Goal: Information Seeking & Learning: Learn about a topic

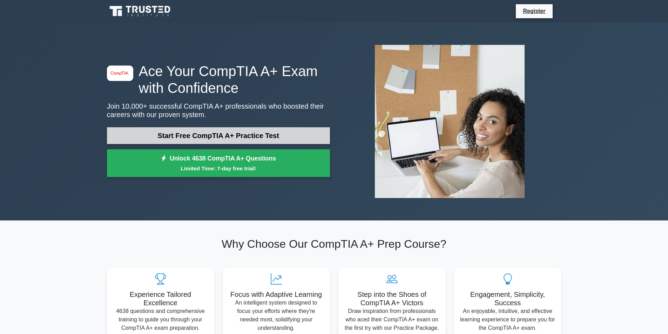
click at [238, 133] on link "Start Free CompTIA A+ Practice Test" at bounding box center [218, 135] width 223 height 17
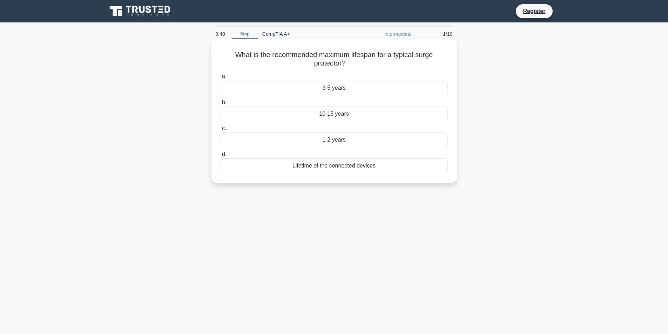
click at [344, 168] on div "Lifetime of the connected devices" at bounding box center [334, 166] width 227 height 15
click at [221, 157] on input "d. Lifetime of the connected devices" at bounding box center [221, 154] width 0 height 5
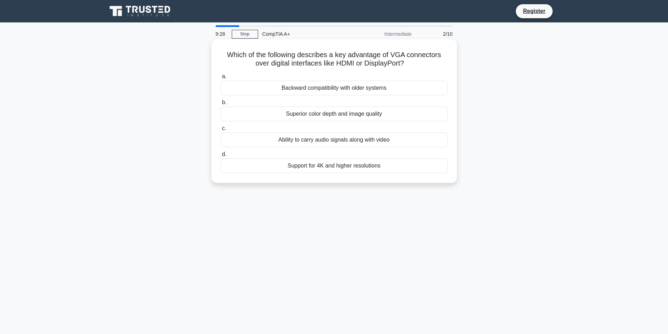
click at [348, 88] on div "Backward compatibility with older systems" at bounding box center [334, 88] width 227 height 15
click at [221, 79] on input "a. Backward compatibility with older systems" at bounding box center [221, 76] width 0 height 5
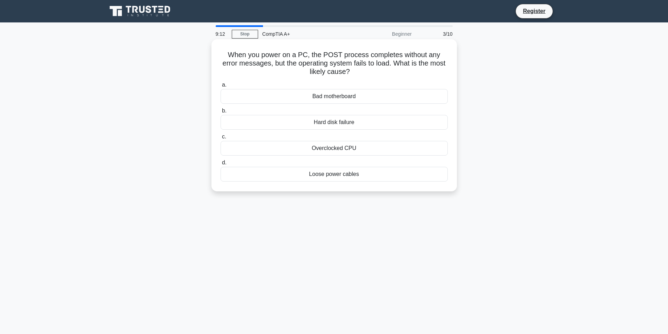
click at [352, 122] on div "Hard disk failure" at bounding box center [334, 122] width 227 height 15
click at [221, 113] on input "b. Hard disk failure" at bounding box center [221, 111] width 0 height 5
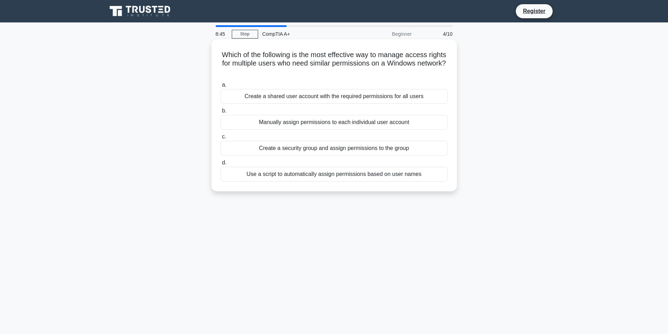
click at [342, 151] on div "Create a security group and assign permissions to the group" at bounding box center [334, 148] width 227 height 15
click at [221, 139] on input "c. Create a security group and assign permissions to the group" at bounding box center [221, 137] width 0 height 5
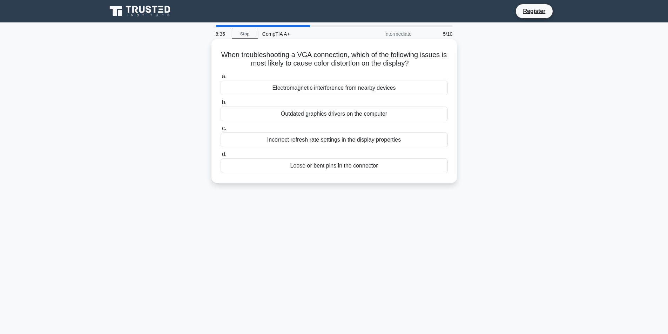
click at [370, 161] on div "Loose or bent pins in the connector" at bounding box center [334, 166] width 227 height 15
click at [221, 157] on input "d. Loose or bent pins in the connector" at bounding box center [221, 154] width 0 height 5
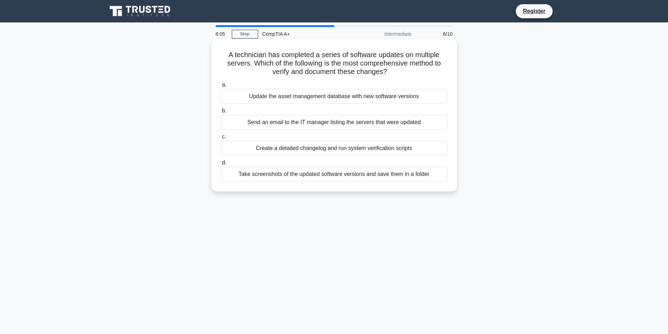
click at [413, 126] on div "Send an email to the IT manager listing the servers that were updated" at bounding box center [334, 122] width 227 height 15
click at [221, 113] on input "b. Send an email to the IT manager listing the servers that were updated" at bounding box center [221, 111] width 0 height 5
click at [356, 174] on div "Gather detailed information about the specific error message and when it occurs" at bounding box center [334, 174] width 227 height 15
click at [221, 165] on input "d. Gather detailed information about the specific error message and when it occ…" at bounding box center [221, 163] width 0 height 5
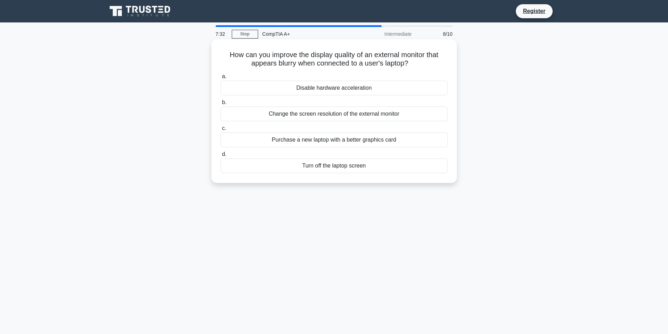
click at [402, 113] on div "Change the screen resolution of the external monitor" at bounding box center [334, 114] width 227 height 15
click at [221, 105] on input "b. Change the screen resolution of the external monitor" at bounding box center [221, 102] width 0 height 5
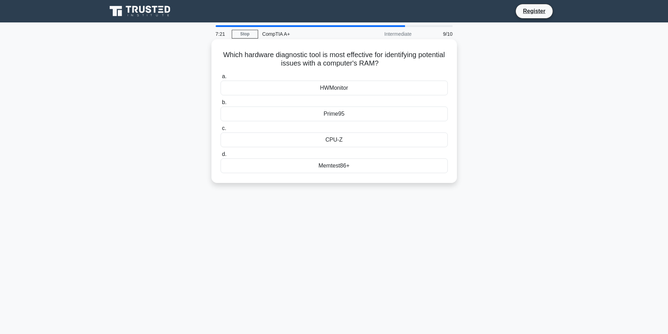
click at [344, 168] on div "Memtest86+" at bounding box center [334, 166] width 227 height 15
click at [221, 157] on input "d. Memtest86+" at bounding box center [221, 154] width 0 height 5
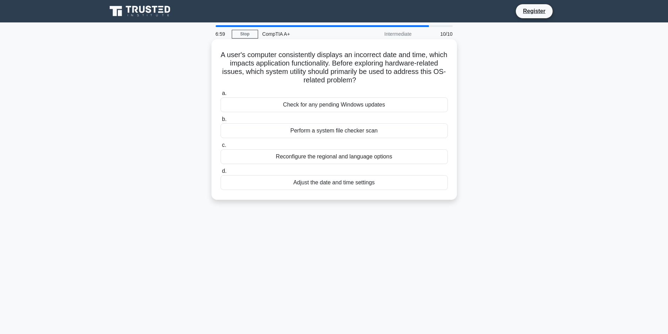
click at [352, 160] on div "Reconfigure the regional and language options" at bounding box center [334, 156] width 227 height 15
click at [221, 148] on input "c. Reconfigure the regional and language options" at bounding box center [221, 145] width 0 height 5
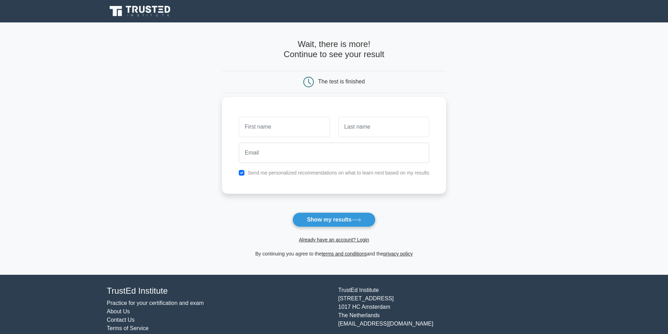
click at [315, 135] on input "text" at bounding box center [284, 127] width 91 height 20
click at [304, 138] on div at bounding box center [284, 127] width 99 height 26
click at [301, 125] on input "text" at bounding box center [284, 127] width 91 height 20
type input "[PERSON_NAME]"
click at [366, 126] on input "text" at bounding box center [384, 127] width 91 height 20
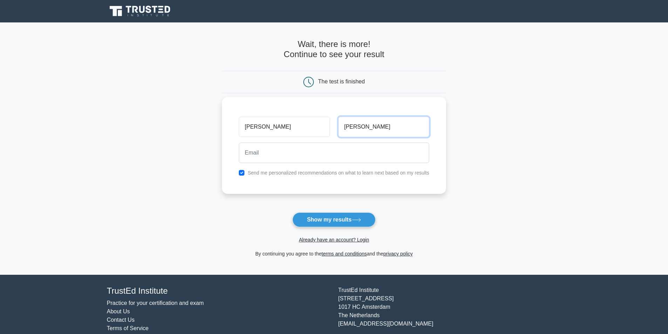
type input "Tran"
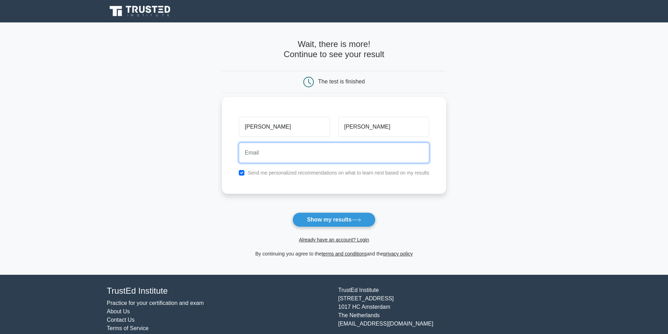
click at [368, 155] on input "email" at bounding box center [334, 153] width 191 height 20
type input "donuts8877@gmail.com"
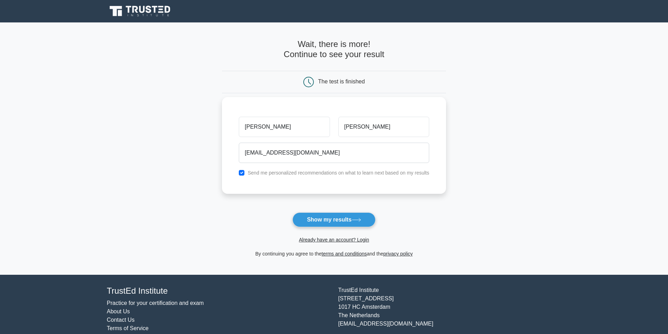
click at [376, 173] on label "Send me personalized recommendations on what to learn next based on my results" at bounding box center [339, 173] width 182 height 6
click at [369, 172] on label "Send me personalized recommendations on what to learn next based on my results" at bounding box center [339, 173] width 182 height 6
click at [245, 173] on input "checkbox" at bounding box center [242, 173] width 6 height 6
checkbox input "false"
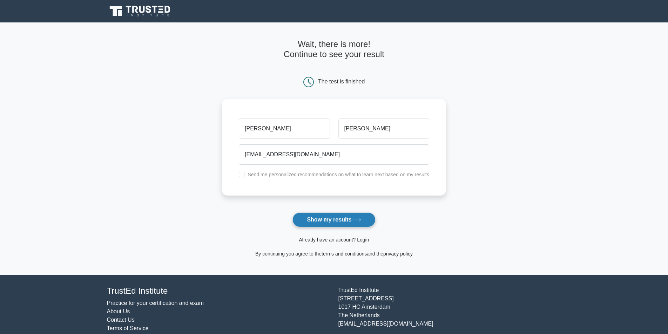
click at [351, 220] on button "Show my results" at bounding box center [334, 220] width 83 height 15
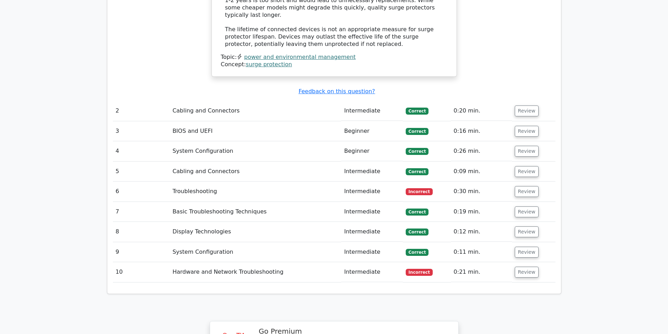
scroll to position [947, 0]
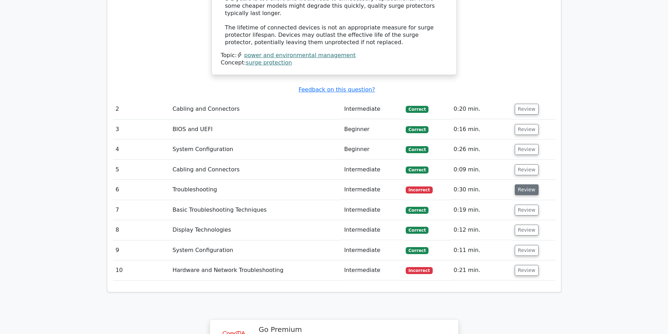
click at [520, 185] on button "Review" at bounding box center [527, 190] width 24 height 11
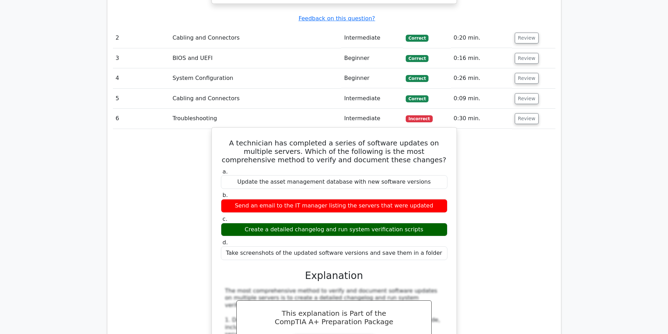
scroll to position [1018, 0]
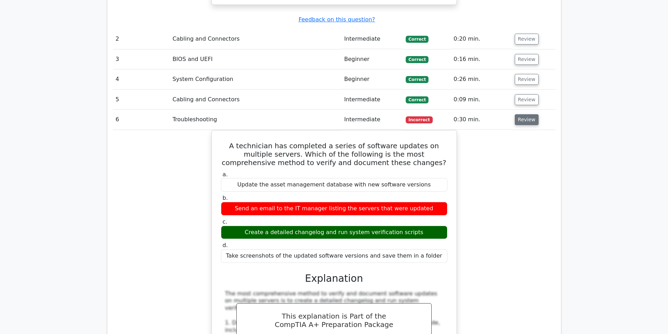
click at [525, 114] on button "Review" at bounding box center [527, 119] width 24 height 11
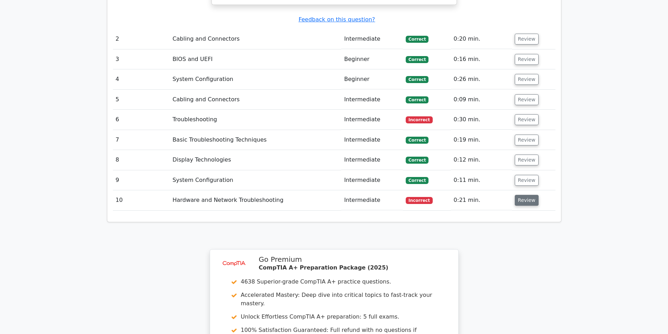
click at [521, 195] on button "Review" at bounding box center [527, 200] width 24 height 11
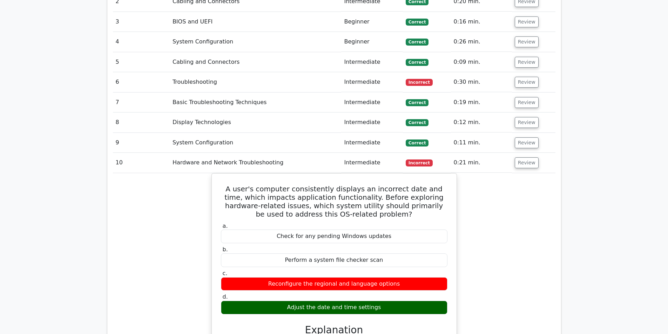
scroll to position [1088, 0]
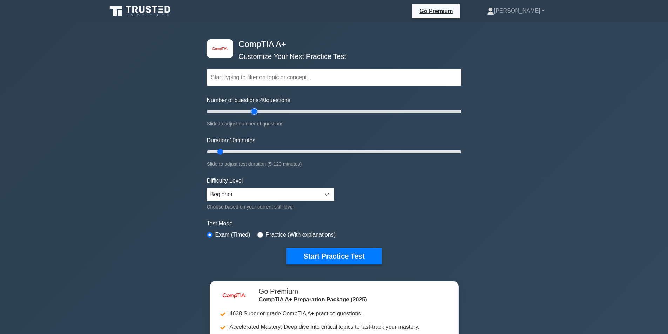
drag, startPoint x: 216, startPoint y: 110, endPoint x: 253, endPoint y: 113, distance: 36.6
type input "40"
click at [253, 113] on input "Number of questions: 40 questions" at bounding box center [334, 111] width 255 height 8
drag, startPoint x: 217, startPoint y: 151, endPoint x: 271, endPoint y: 154, distance: 53.4
click at [271, 154] on input "Duration: 35 minutes" at bounding box center [334, 152] width 255 height 8
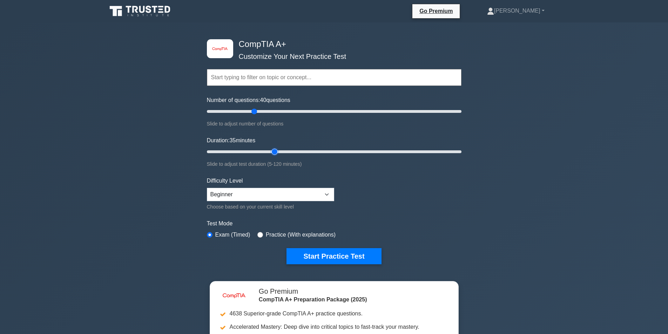
click at [271, 154] on input "Duration: 35 minutes" at bounding box center [334, 152] width 255 height 8
drag, startPoint x: 273, startPoint y: 152, endPoint x: 283, endPoint y: 152, distance: 9.5
type input "40"
click at [283, 152] on input "Duration: 40 minutes" at bounding box center [334, 152] width 255 height 8
click at [284, 190] on select "Beginner Intermediate Expert" at bounding box center [270, 194] width 127 height 13
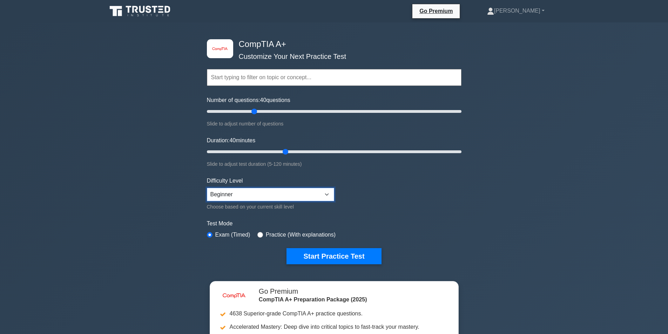
select select "intermediate"
click at [207, 188] on select "Beginner Intermediate Expert" at bounding box center [270, 194] width 127 height 13
click at [325, 255] on button "Start Practice Test" at bounding box center [334, 256] width 95 height 16
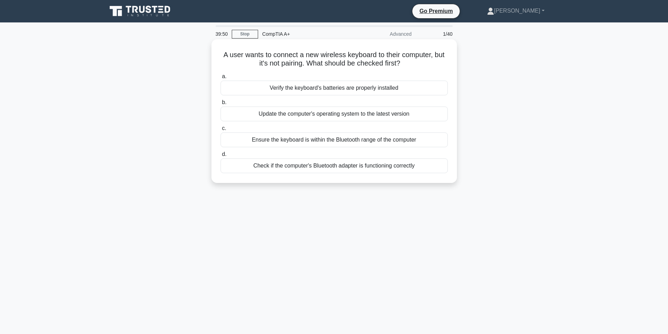
click at [381, 164] on div "Check if the computer's Bluetooth adapter is functioning correctly" at bounding box center [334, 166] width 227 height 15
click at [221, 157] on input "d. Check if the computer's Bluetooth adapter is functioning correctly" at bounding box center [221, 154] width 0 height 5
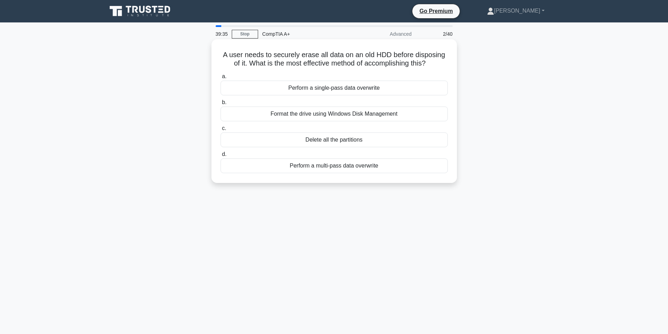
click at [369, 114] on div "Format the drive using Windows Disk Management" at bounding box center [334, 114] width 227 height 15
click at [221, 105] on input "b. Format the drive using Windows Disk Management" at bounding box center [221, 102] width 0 height 5
click at [358, 110] on div "Barcode scanning and regular physical counts" at bounding box center [334, 114] width 227 height 15
click at [221, 105] on input "b. Barcode scanning and regular physical counts" at bounding box center [221, 102] width 0 height 5
click at [372, 167] on div "HDMI Ethernet Channel (HEC)" at bounding box center [334, 166] width 227 height 15
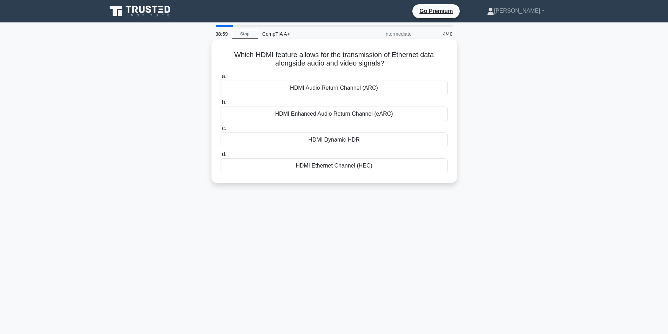
click at [221, 157] on input "d. HDMI Ethernet Channel (HEC)" at bounding box center [221, 154] width 0 height 5
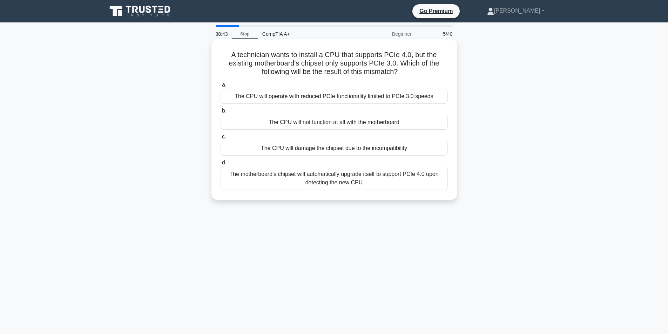
click at [323, 97] on div "The CPU will operate with reduced PCIe functionality limited to PCIe 3.0 speeds" at bounding box center [334, 96] width 227 height 15
click at [221, 87] on input "a. The CPU will operate with reduced PCIe functionality limited to PCIe 3.0 spe…" at bounding box center [221, 85] width 0 height 5
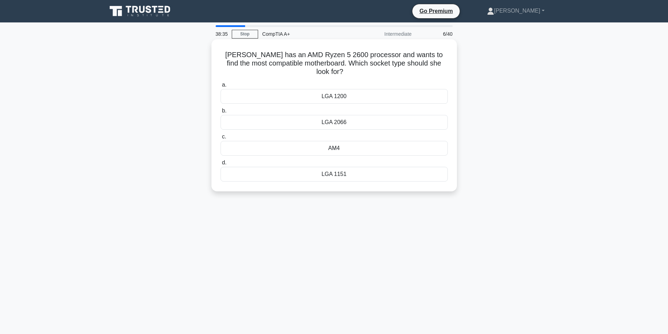
click at [353, 142] on div "AM4" at bounding box center [334, 148] width 227 height 15
click at [221, 139] on input "c. AM4" at bounding box center [221, 137] width 0 height 5
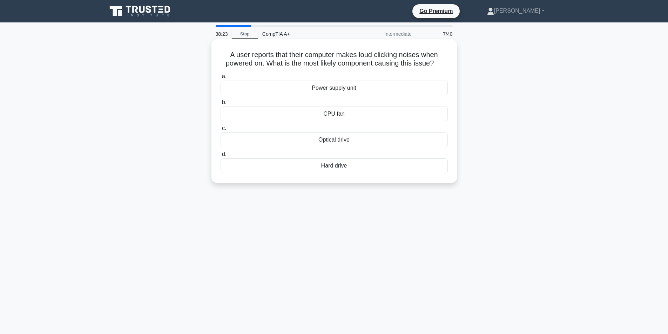
click at [344, 115] on div "CPU fan" at bounding box center [334, 114] width 227 height 15
click at [221, 105] on input "b. CPU fan" at bounding box center [221, 102] width 0 height 5
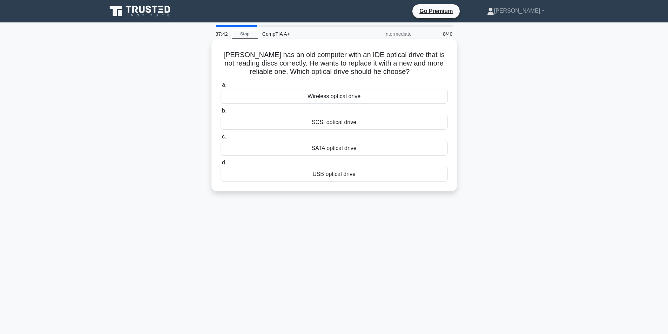
click at [336, 174] on div "USB optical drive" at bounding box center [334, 174] width 227 height 15
click at [221, 165] on input "d. USB optical drive" at bounding box center [221, 163] width 0 height 5
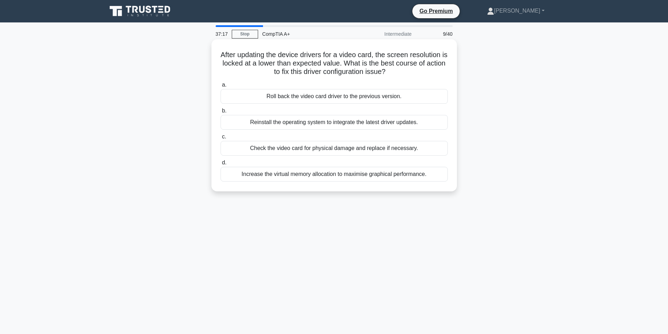
click at [347, 100] on div "Roll back the video card driver to the previous version." at bounding box center [334, 96] width 227 height 15
click at [221, 87] on input "a. Roll back the video card driver to the previous version." at bounding box center [221, 85] width 0 height 5
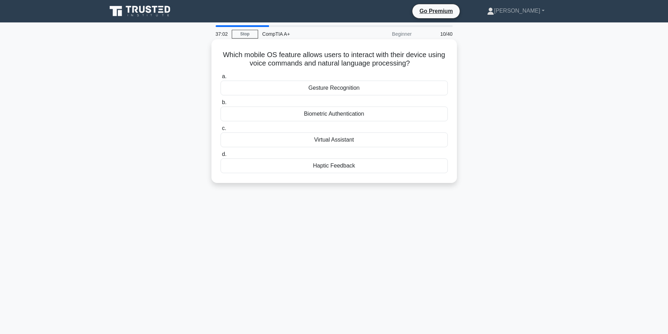
click at [336, 142] on div "Virtual Assistant" at bounding box center [334, 140] width 227 height 15
click at [221, 131] on input "c. Virtual Assistant" at bounding box center [221, 128] width 0 height 5
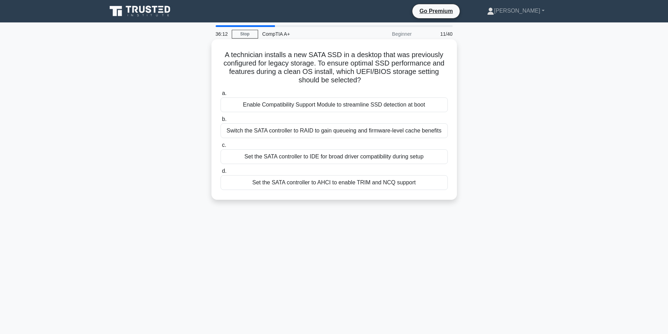
click at [322, 99] on div "Enable Compatibility Support Module to streamline SSD detection at boot" at bounding box center [334, 105] width 227 height 15
click at [221, 96] on input "a. Enable Compatibility Support Module to streamline SSD detection at boot" at bounding box center [221, 93] width 0 height 5
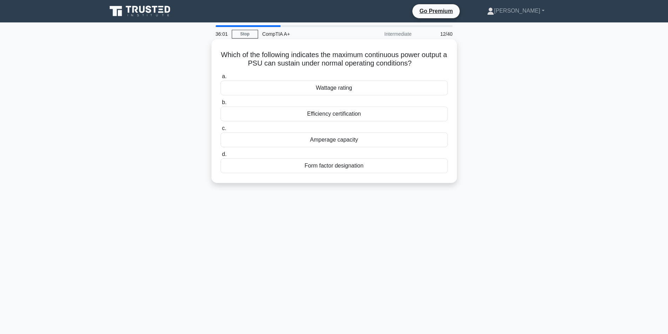
click at [320, 89] on div "Wattage rating" at bounding box center [334, 88] width 227 height 15
click at [221, 79] on input "a. Wattage rating" at bounding box center [221, 76] width 0 height 5
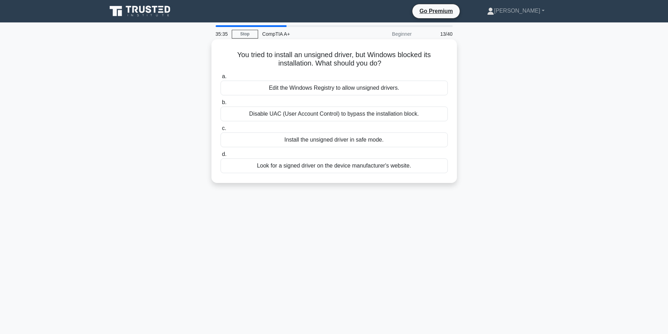
click at [369, 92] on div "Edit the Windows Registry to allow unsigned drivers." at bounding box center [334, 88] width 227 height 15
click at [221, 79] on input "a. Edit the Windows Registry to allow unsigned drivers." at bounding box center [221, 76] width 0 height 5
click at [431, 165] on div "Minimal system processes and communication between hardware and software" at bounding box center [334, 166] width 227 height 15
click at [221, 157] on input "d. Minimal system processes and communication between hardware and software" at bounding box center [221, 154] width 0 height 5
click at [411, 89] on div "DHCP (Dynamic Host Configuration Protocol)" at bounding box center [334, 88] width 227 height 15
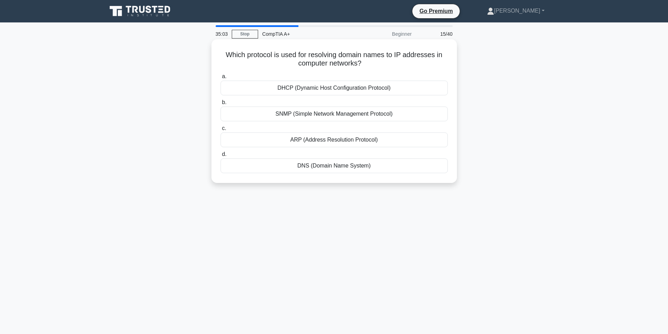
click at [221, 79] on input "a. DHCP (Dynamic Host Configuration Protocol)" at bounding box center [221, 76] width 0 height 5
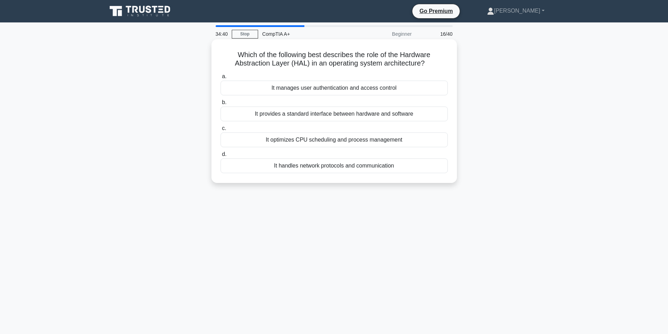
click at [370, 112] on div "It provides a standard interface between hardware and software" at bounding box center [334, 114] width 227 height 15
click at [221, 105] on input "b. It provides a standard interface between hardware and software" at bounding box center [221, 102] width 0 height 5
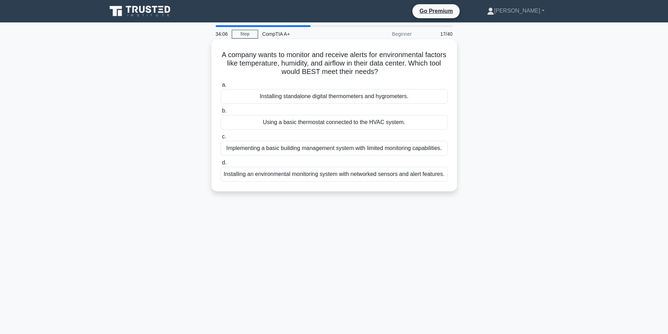
click at [348, 174] on div "Installing an environmental monitoring system with networked sensors and alert …" at bounding box center [334, 174] width 227 height 15
click at [221, 165] on input "d. Installing an environmental monitoring system with networked sensors and ale…" at bounding box center [221, 163] width 0 height 5
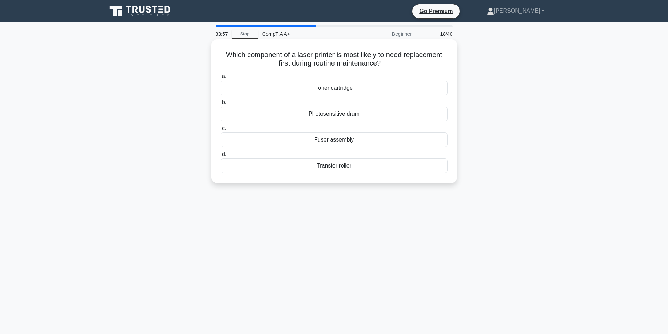
click at [353, 87] on div "Toner cartridge" at bounding box center [334, 88] width 227 height 15
click at [221, 79] on input "a. Toner cartridge" at bounding box center [221, 76] width 0 height 5
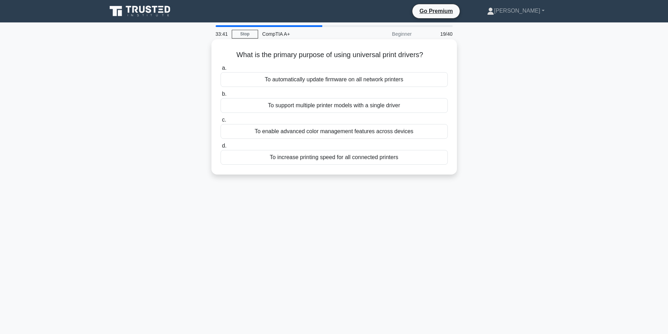
click at [336, 107] on div "To support multiple printer models with a single driver" at bounding box center [334, 105] width 227 height 15
click at [221, 96] on input "b. To support multiple printer models with a single driver" at bounding box center [221, 94] width 0 height 5
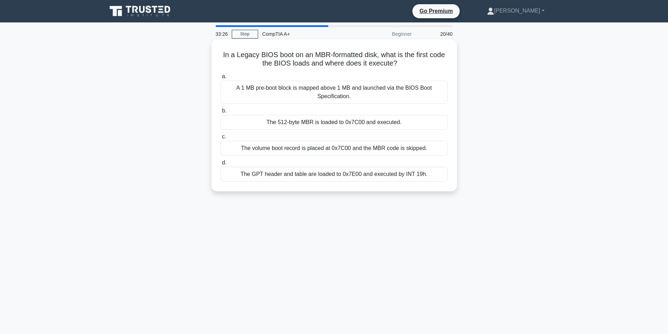
click at [374, 152] on div "The volume boot record is placed at 0x7C00 and the MBR code is skipped." at bounding box center [334, 148] width 227 height 15
click at [221, 139] on input "c. The volume boot record is placed at 0x7C00 and the MBR code is skipped." at bounding box center [221, 137] width 0 height 5
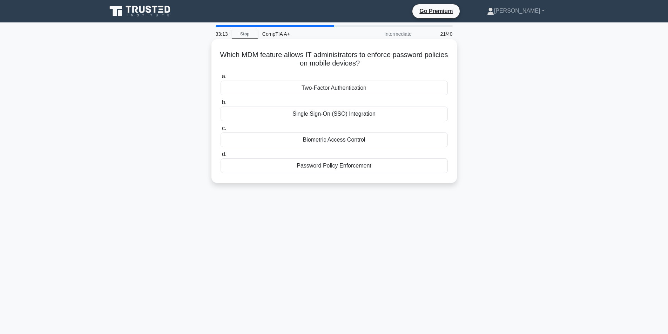
click at [368, 164] on div "Password Policy Enforcement" at bounding box center [334, 166] width 227 height 15
click at [221, 157] on input "d. Password Policy Enforcement" at bounding box center [221, 154] width 0 height 5
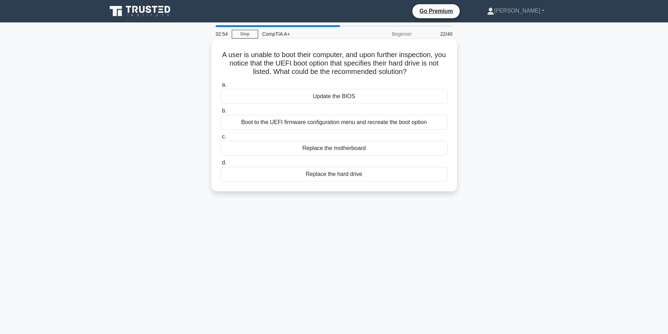
click at [349, 123] on div "Boot to the UEFI firmware configuration menu and recreate the boot option" at bounding box center [334, 122] width 227 height 15
click at [221, 113] on input "b. Boot to the UEFI firmware configuration menu and recreate the boot option" at bounding box center [221, 111] width 0 height 5
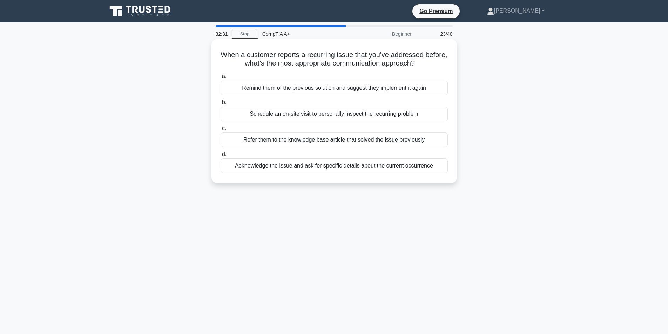
click at [352, 116] on div "Schedule an on-site visit to personally inspect the recurring problem" at bounding box center [334, 114] width 227 height 15
click at [221, 105] on input "b. Schedule an on-site visit to personally inspect the recurring problem" at bounding box center [221, 102] width 0 height 5
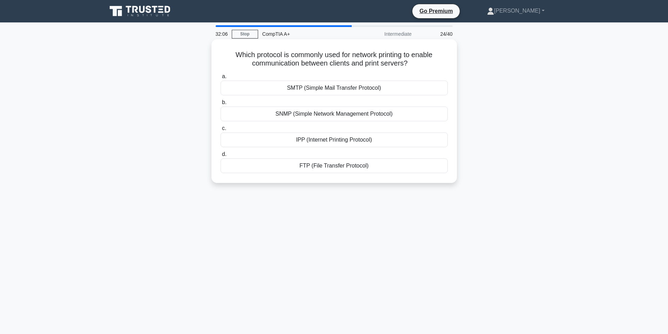
click at [350, 141] on div "IPP (Internet Printing Protocol)" at bounding box center [334, 140] width 227 height 15
click at [221, 131] on input "c. IPP (Internet Printing Protocol)" at bounding box center [221, 128] width 0 height 5
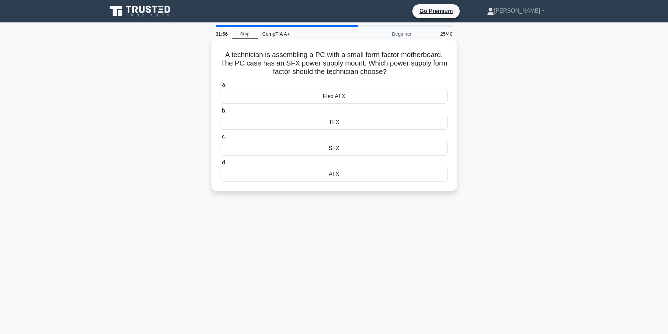
click at [342, 150] on div "SFX" at bounding box center [334, 148] width 227 height 15
click at [221, 139] on input "c. SFX" at bounding box center [221, 137] width 0 height 5
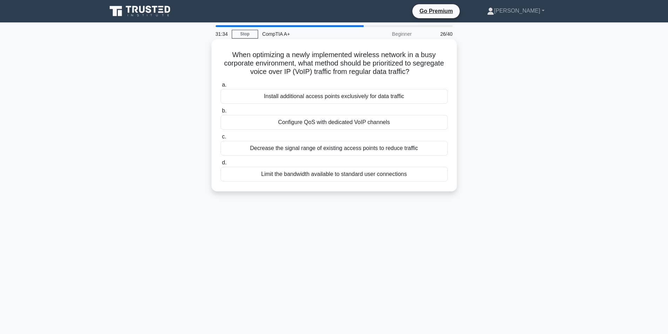
click at [346, 178] on div "Limit the bandwidth available to standard user connections" at bounding box center [334, 174] width 227 height 15
click at [221, 165] on input "d. Limit the bandwidth available to standard user connections" at bounding box center [221, 163] width 0 height 5
click at [360, 123] on div "64-bit architecture for its extended memory support" at bounding box center [334, 122] width 227 height 15
click at [417, 122] on div "64-bit architecture for its extended memory support" at bounding box center [334, 122] width 227 height 15
click at [221, 113] on input "b. 64-bit architecture for its extended memory support" at bounding box center [221, 111] width 0 height 5
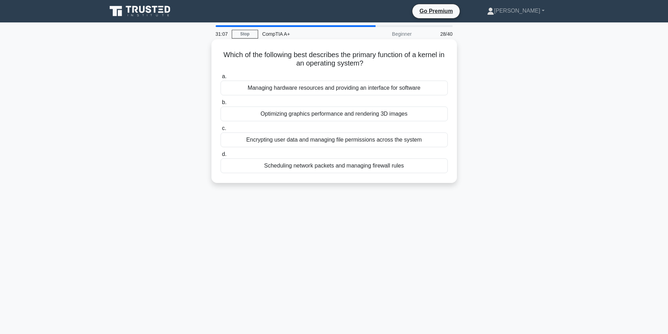
click at [406, 91] on div "Managing hardware resources and providing an interface for software" at bounding box center [334, 88] width 227 height 15
click at [221, 79] on input "a. Managing hardware resources and providing an interface for software" at bounding box center [221, 76] width 0 height 5
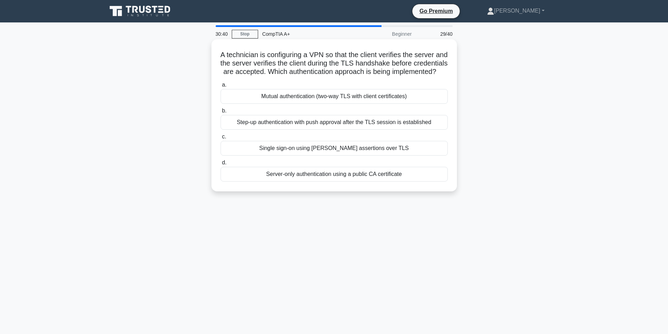
click at [375, 130] on div "Step-up authentication with push approval after the TLS session is established" at bounding box center [334, 122] width 227 height 15
click at [221, 113] on input "b. Step-up authentication with push approval after the TLS session is establish…" at bounding box center [221, 111] width 0 height 5
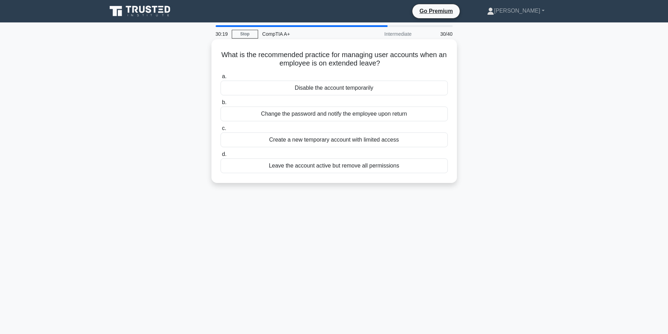
click at [349, 162] on div "Leave the account active but remove all permissions" at bounding box center [334, 166] width 227 height 15
click at [221, 157] on input "d. Leave the account active but remove all permissions" at bounding box center [221, 154] width 0 height 5
click at [365, 172] on div "Using an ESD wrist strap connected to the computer chassis" at bounding box center [334, 166] width 227 height 15
click at [221, 157] on input "d. Using an ESD wrist strap connected to the computer chassis" at bounding box center [221, 154] width 0 height 5
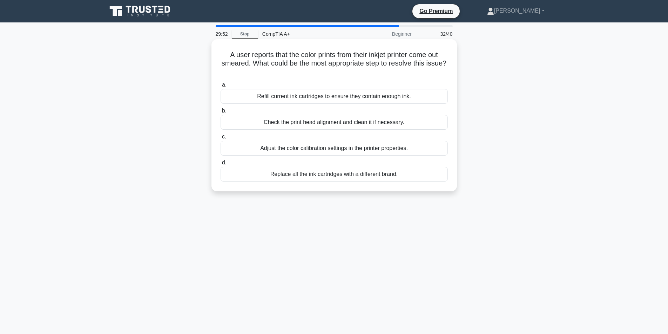
click at [364, 120] on div "Check the print head alignment and clean it if necessary." at bounding box center [334, 122] width 227 height 15
click at [221, 113] on input "b. Check the print head alignment and clean it if necessary." at bounding box center [221, 111] width 0 height 5
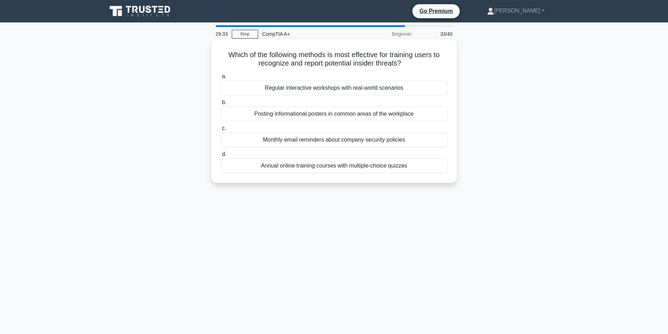
click at [362, 89] on div "Regular interactive workshops with real-world scenarios" at bounding box center [334, 88] width 227 height 15
click at [221, 79] on input "a. Regular interactive workshops with real-world scenarios" at bounding box center [221, 76] width 0 height 5
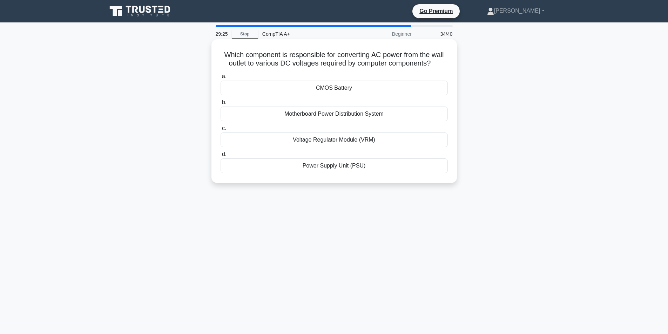
click at [359, 167] on div "Power Supply Unit (PSU)" at bounding box center [334, 166] width 227 height 15
click at [221, 157] on input "d. Power Supply Unit (PSU)" at bounding box center [221, 154] width 0 height 5
click at [360, 114] on div "The printer is set to the wrong character set." at bounding box center [334, 114] width 227 height 15
click at [221, 105] on input "b. The printer is set to the wrong character set." at bounding box center [221, 102] width 0 height 5
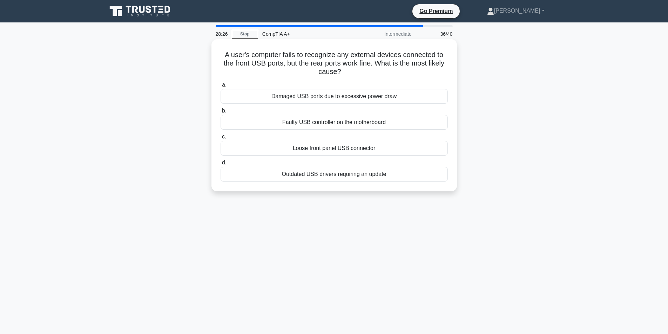
click at [345, 151] on div "Loose front panel USB connector" at bounding box center [334, 148] width 227 height 15
click at [221, 139] on input "c. Loose front panel USB connector" at bounding box center [221, 137] width 0 height 5
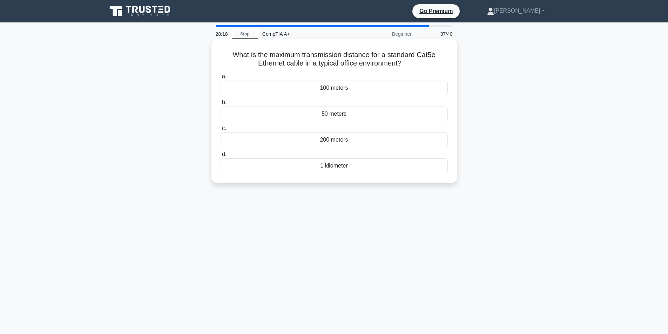
click at [347, 140] on div "200 meters" at bounding box center [334, 140] width 227 height 15
click at [221, 131] on input "c. 200 meters" at bounding box center [221, 128] width 0 height 5
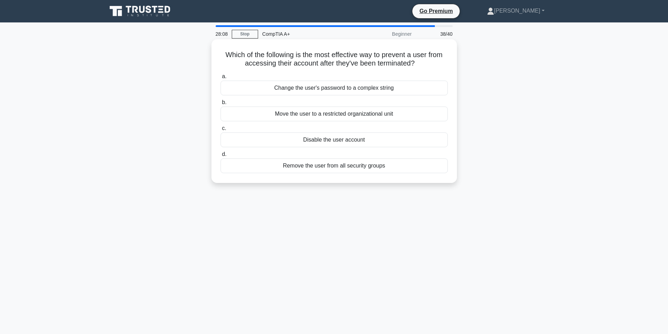
click at [375, 138] on div "Disable the user account" at bounding box center [334, 140] width 227 height 15
click at [221, 131] on input "c. Disable the user account" at bounding box center [221, 128] width 0 height 5
click at [378, 138] on div "Roll back to the previous driver version" at bounding box center [334, 140] width 227 height 15
click at [221, 131] on input "c. Roll back to the previous driver version" at bounding box center [221, 128] width 0 height 5
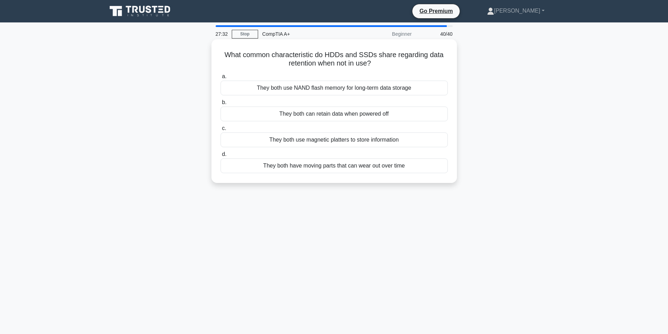
click at [362, 88] on div "They both use NAND flash memory for long-term data storage" at bounding box center [334, 88] width 227 height 15
click at [221, 79] on input "a. They both use NAND flash memory for long-term data storage" at bounding box center [221, 76] width 0 height 5
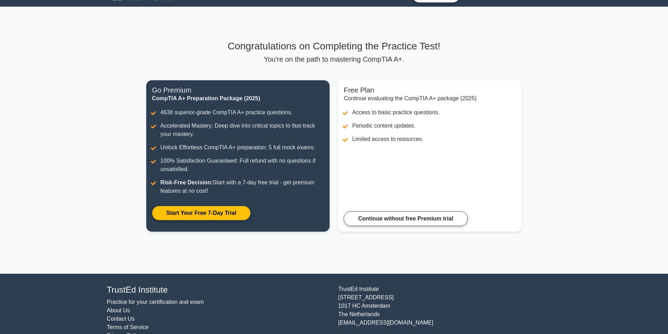
scroll to position [33, 0]
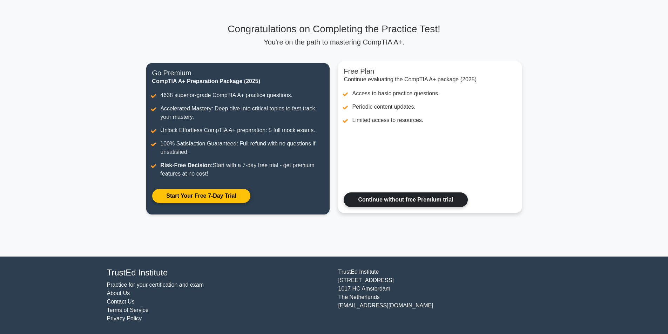
click at [413, 194] on link "Continue without free Premium trial" at bounding box center [406, 200] width 124 height 15
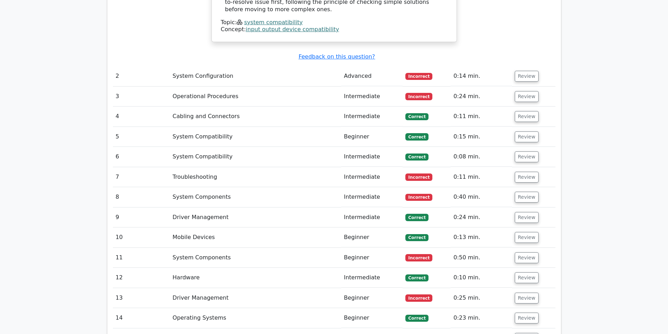
scroll to position [1088, 0]
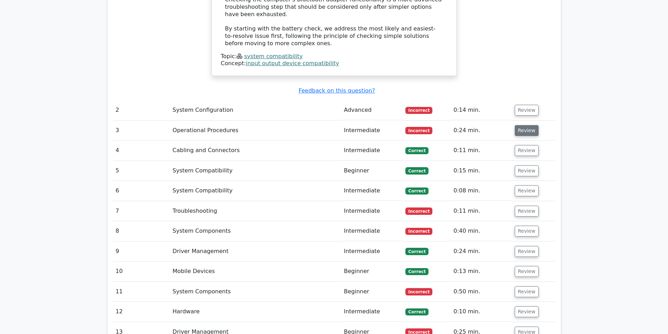
click at [527, 125] on button "Review" at bounding box center [527, 130] width 24 height 11
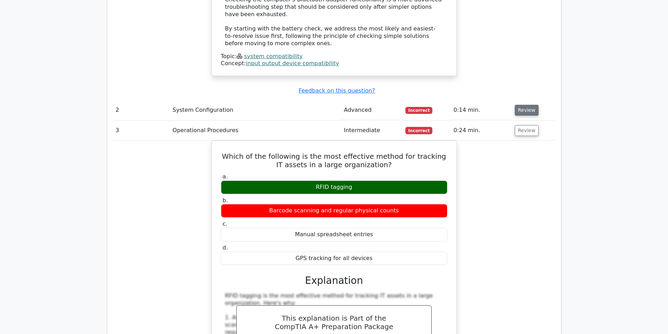
click at [528, 105] on button "Review" at bounding box center [527, 110] width 24 height 11
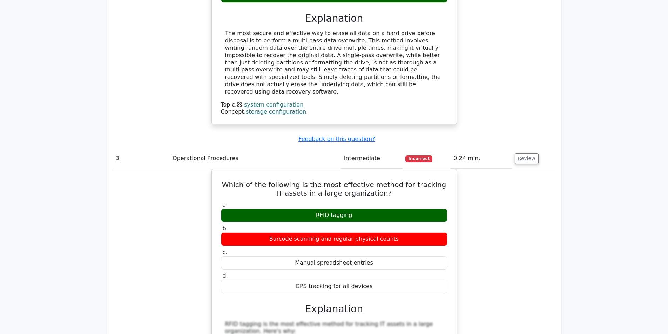
scroll to position [1368, 0]
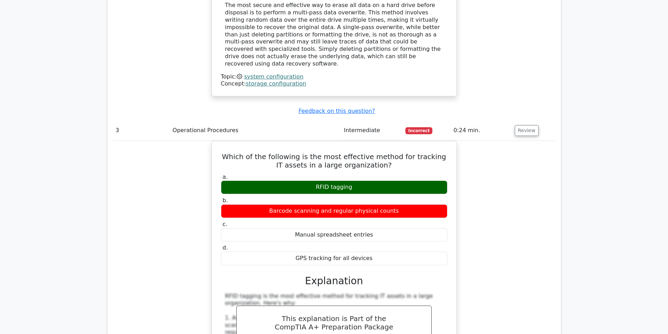
drag, startPoint x: 193, startPoint y: 334, endPoint x: 186, endPoint y: 347, distance: 14.9
click at [186, 334] on html "Go Premium [PERSON_NAME]" at bounding box center [334, 137] width 668 height 3011
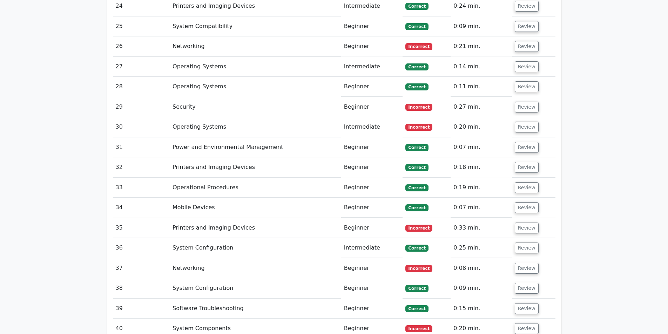
scroll to position [2430, 0]
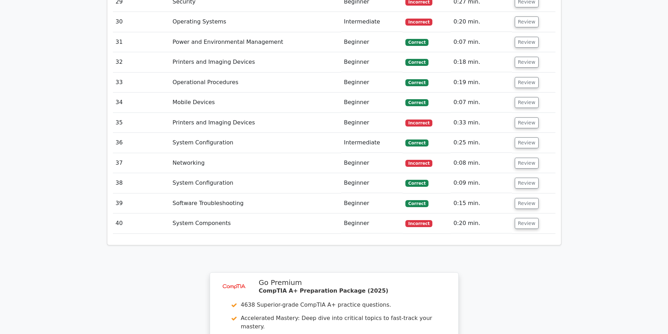
click at [231, 214] on td "System Components" at bounding box center [256, 224] width 172 height 20
click at [524, 218] on button "Review" at bounding box center [527, 223] width 24 height 11
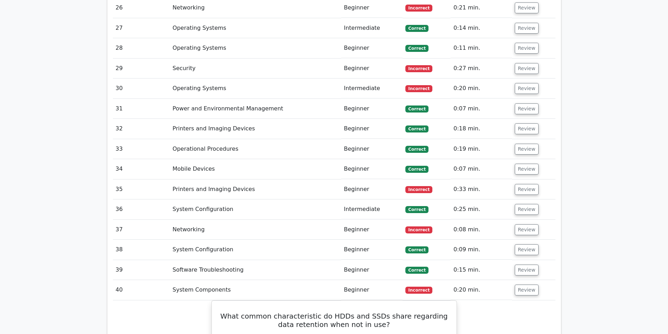
scroll to position [2359, 0]
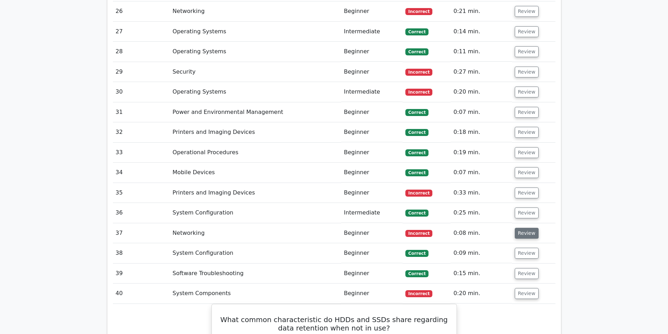
click at [523, 228] on button "Review" at bounding box center [527, 233] width 24 height 11
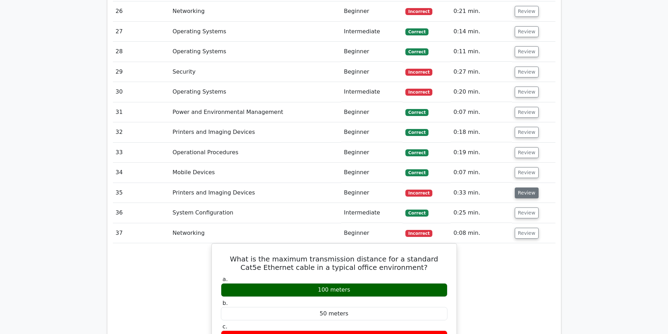
click at [523, 188] on button "Review" at bounding box center [527, 193] width 24 height 11
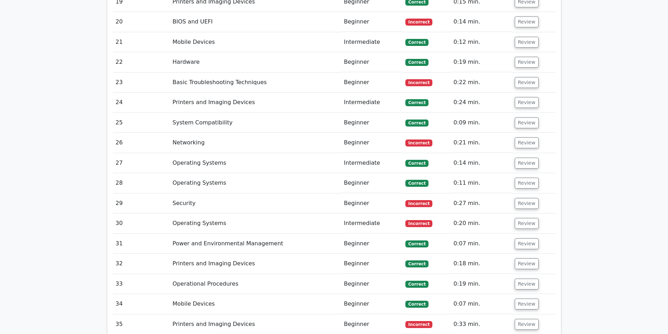
scroll to position [2219, 0]
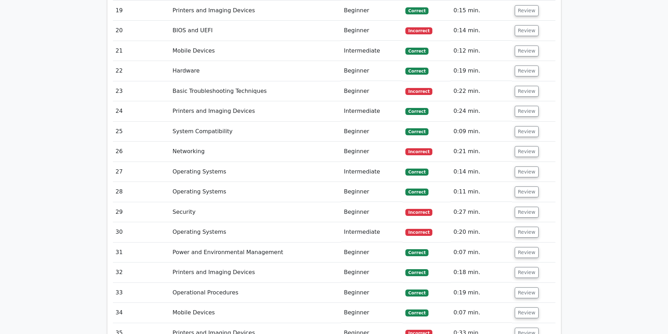
click at [521, 222] on td "Review" at bounding box center [534, 232] width 44 height 20
click at [524, 207] on button "Review" at bounding box center [527, 212] width 24 height 11
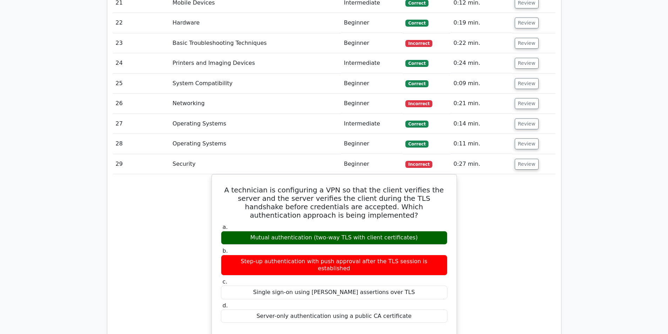
scroll to position [2324, 0]
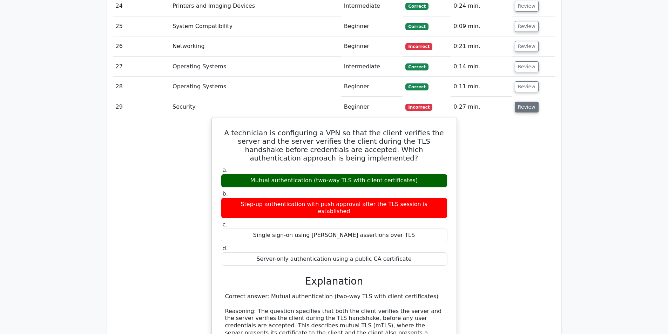
click at [528, 102] on button "Review" at bounding box center [527, 107] width 24 height 11
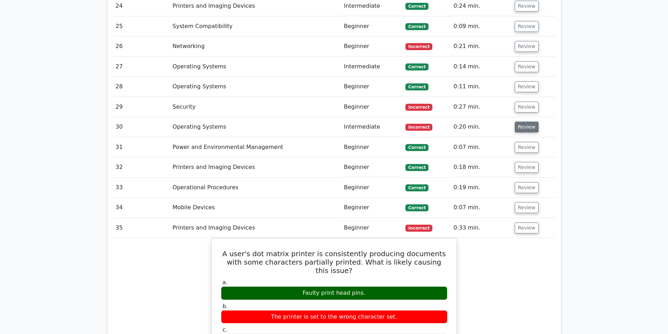
click at [520, 122] on button "Review" at bounding box center [527, 127] width 24 height 11
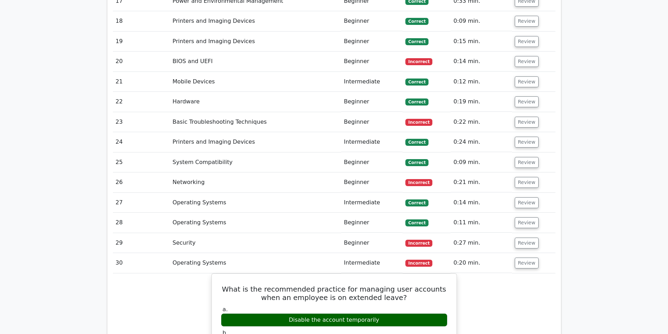
scroll to position [2149, 0]
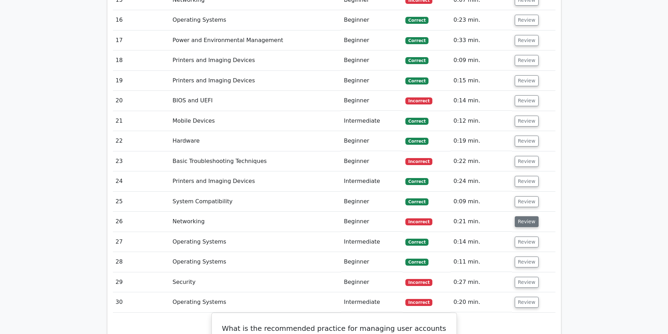
click at [524, 216] on button "Review" at bounding box center [527, 221] width 24 height 11
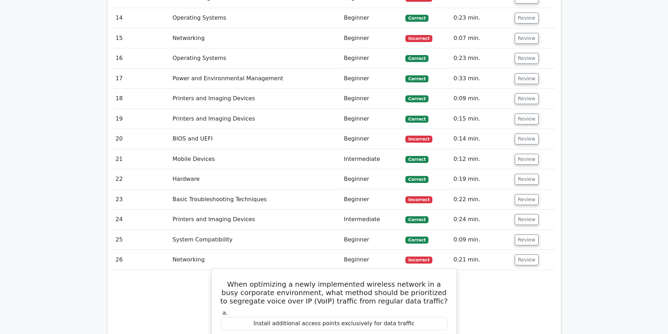
scroll to position [2079, 0]
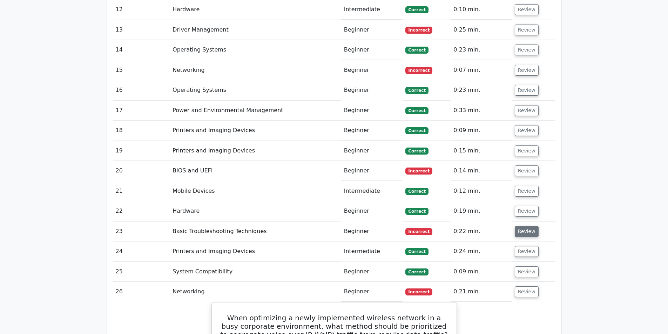
click at [515, 226] on button "Review" at bounding box center [527, 231] width 24 height 11
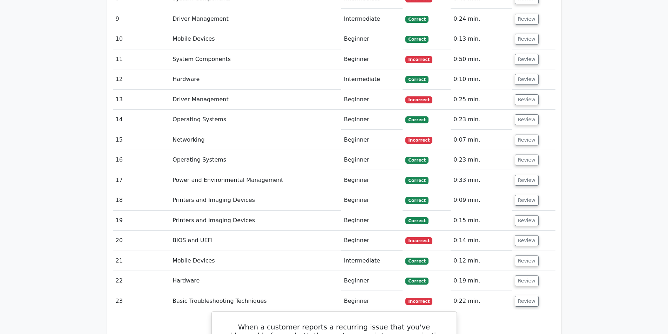
scroll to position [2008, 0]
click at [526, 236] on button "Review" at bounding box center [527, 241] width 24 height 11
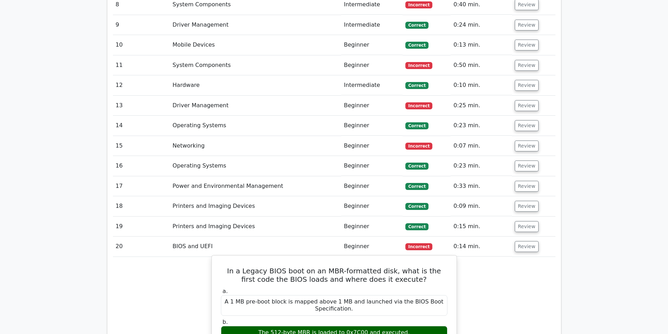
scroll to position [1973, 0]
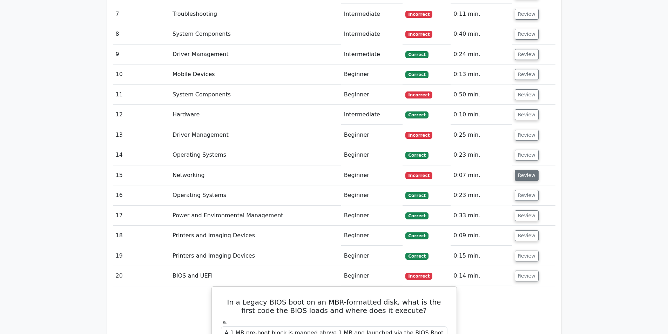
click at [525, 170] on button "Review" at bounding box center [527, 175] width 24 height 11
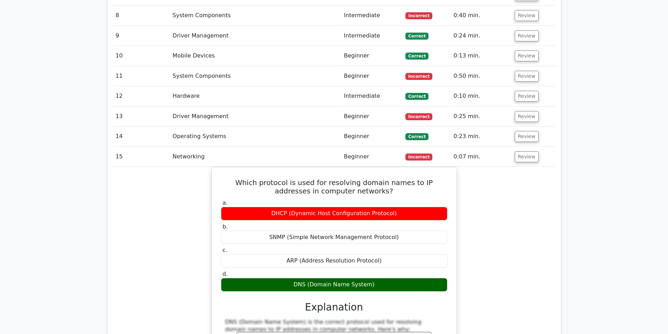
scroll to position [1868, 0]
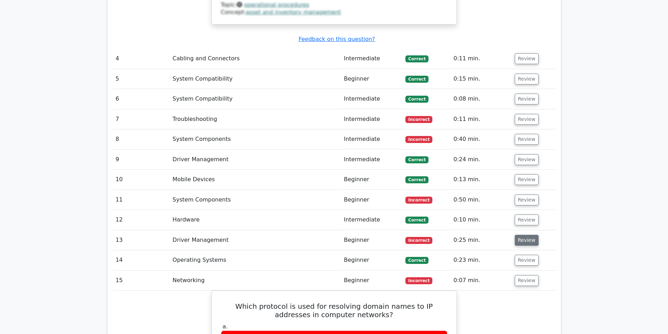
click at [522, 235] on button "Review" at bounding box center [527, 240] width 24 height 11
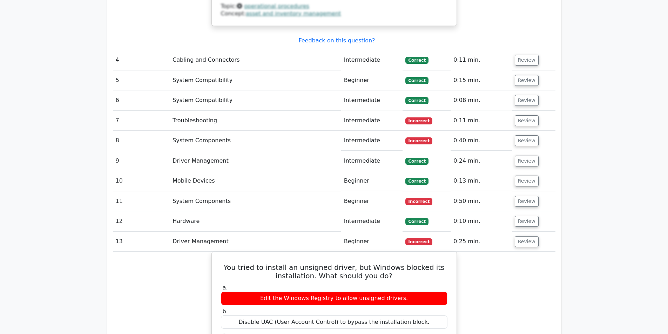
scroll to position [1833, 0]
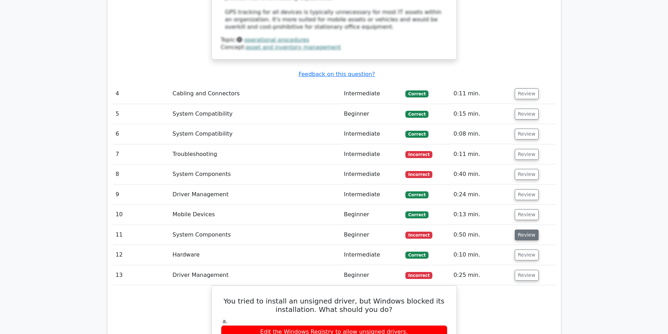
click at [527, 230] on button "Review" at bounding box center [527, 235] width 24 height 11
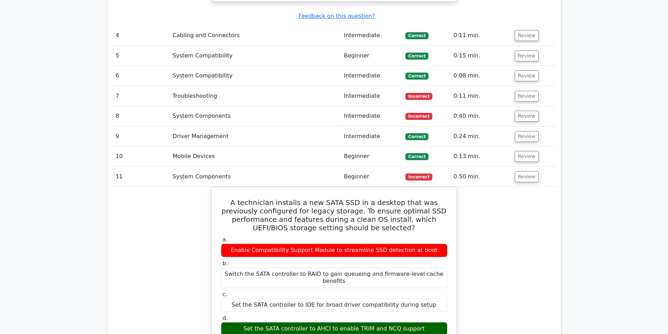
scroll to position [1903, 0]
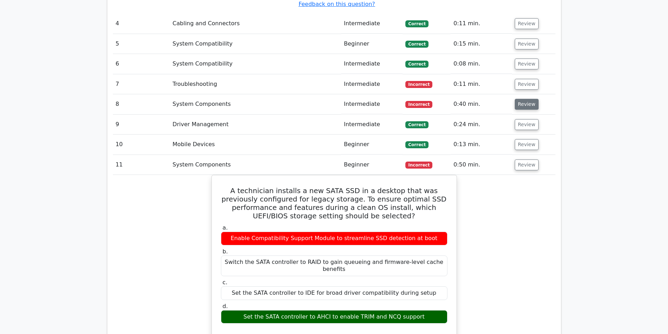
click at [529, 99] on button "Review" at bounding box center [527, 104] width 24 height 11
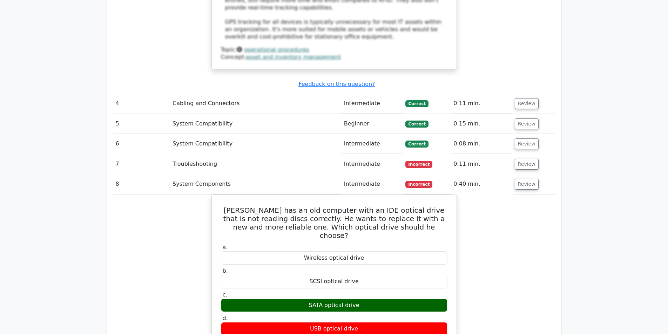
scroll to position [1798, 0]
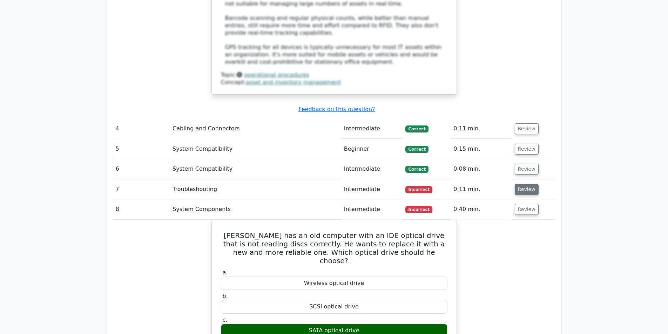
click at [516, 184] on button "Review" at bounding box center [527, 189] width 24 height 11
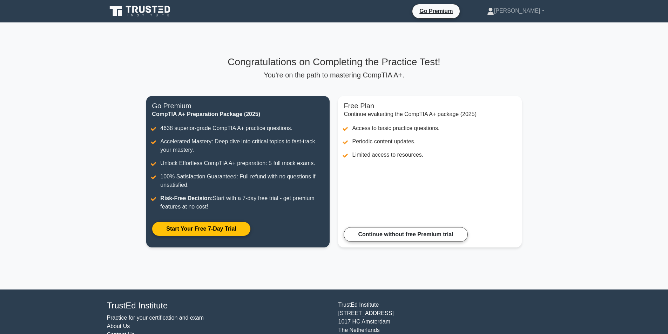
scroll to position [33, 0]
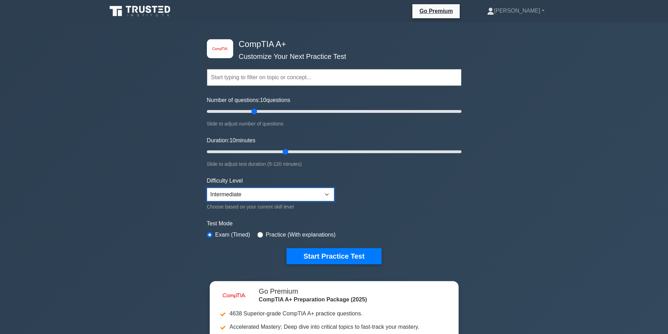
click at [291, 195] on select "Beginner Intermediate Expert" at bounding box center [270, 194] width 127 height 13
select select "expert"
click at [207, 188] on select "Beginner Intermediate Expert" at bounding box center [270, 194] width 127 height 13
drag, startPoint x: 288, startPoint y: 150, endPoint x: 420, endPoint y: 166, distance: 133.3
type input "100"
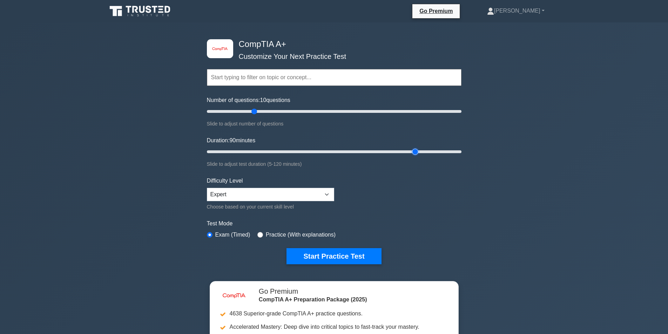
click at [420, 156] on input "Duration: 90 minutes" at bounding box center [334, 152] width 255 height 8
click at [255, 232] on div "Test Mode Exam (Timed) Practice (With explanations)" at bounding box center [334, 230] width 255 height 20
click at [261, 238] on div "Practice (With explanations)" at bounding box center [297, 235] width 78 height 8
click at [259, 234] on input "radio" at bounding box center [261, 235] width 6 height 6
radio input "true"
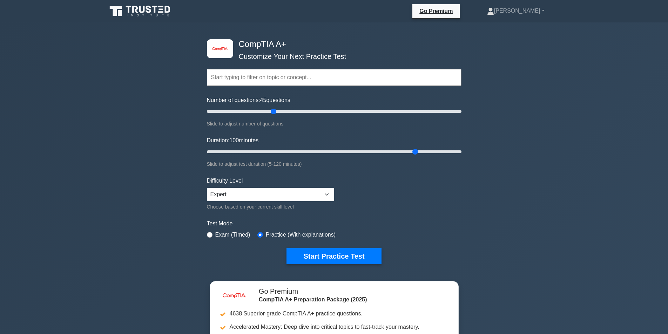
drag, startPoint x: 256, startPoint y: 111, endPoint x: 273, endPoint y: 111, distance: 16.9
click at [273, 111] on input "Number of questions: 45 questions" at bounding box center [334, 111] width 255 height 8
drag, startPoint x: 273, startPoint y: 111, endPoint x: 229, endPoint y: 113, distance: 44.2
type input "20"
click at [229, 113] on input "Number of questions: 20 questions" at bounding box center [334, 111] width 255 height 8
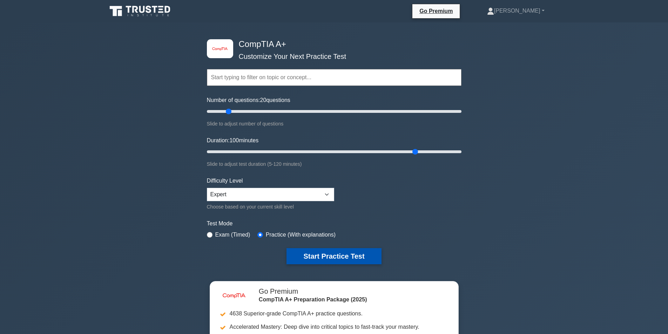
click at [352, 254] on button "Start Practice Test" at bounding box center [334, 256] width 95 height 16
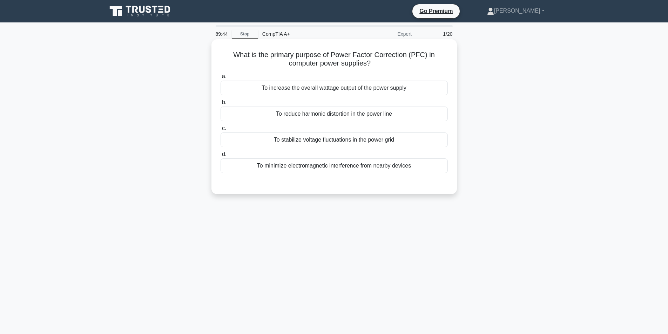
click at [327, 109] on div "To reduce harmonic distortion in the power line" at bounding box center [334, 114] width 227 height 15
click at [221, 105] on input "b. To reduce harmonic distortion in the power line" at bounding box center [221, 102] width 0 height 5
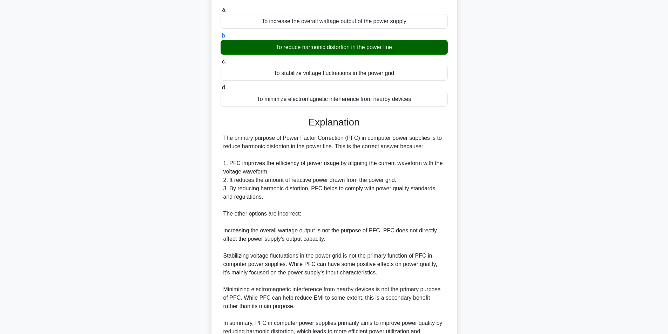
scroll to position [141, 0]
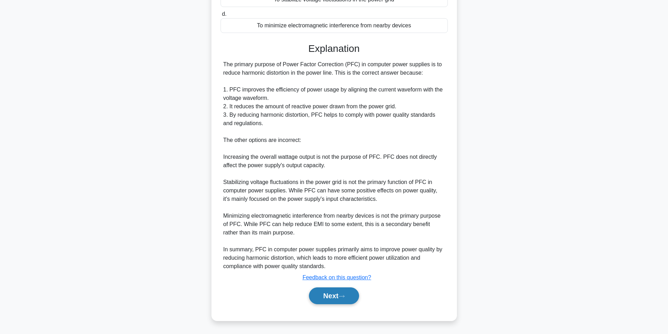
click at [353, 292] on button "Next" at bounding box center [334, 296] width 50 height 17
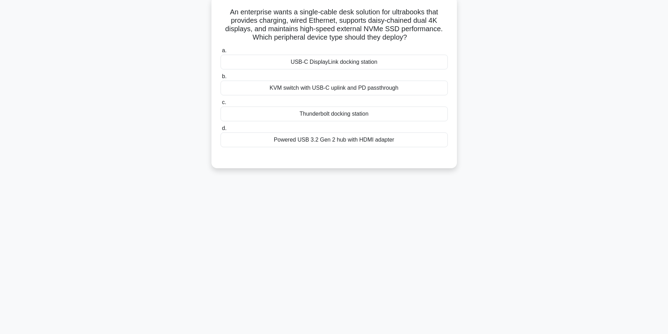
scroll to position [45, 0]
click at [345, 114] on div "Thunderbolt docking station" at bounding box center [334, 112] width 227 height 15
click at [221, 103] on input "c. [GEOGRAPHIC_DATA]" at bounding box center [221, 101] width 0 height 5
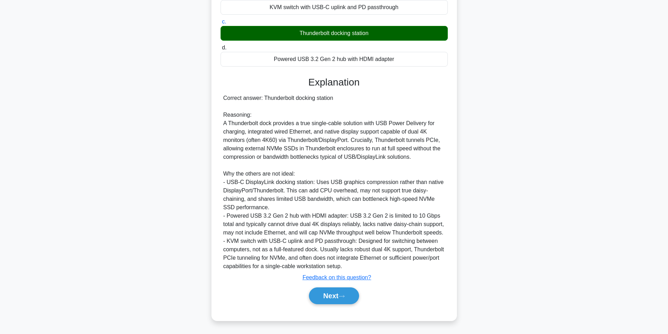
scroll to position [124, 0]
click at [317, 299] on button "Next" at bounding box center [334, 296] width 50 height 17
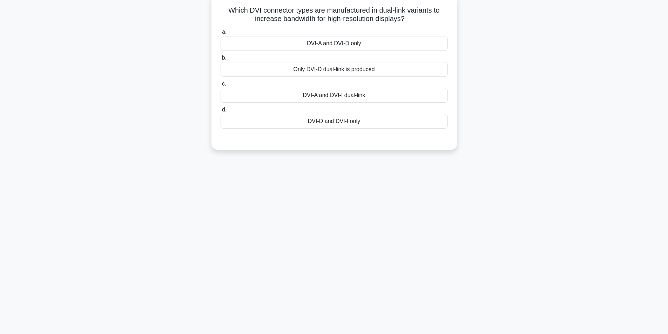
click at [364, 70] on div "Only DVI-D dual-link is produced" at bounding box center [334, 69] width 227 height 15
click at [389, 67] on div "Only DVI-D dual-link is produced" at bounding box center [334, 69] width 227 height 15
click at [221, 60] on input "b. Only DVI-D dual-link is produced" at bounding box center [221, 58] width 0 height 5
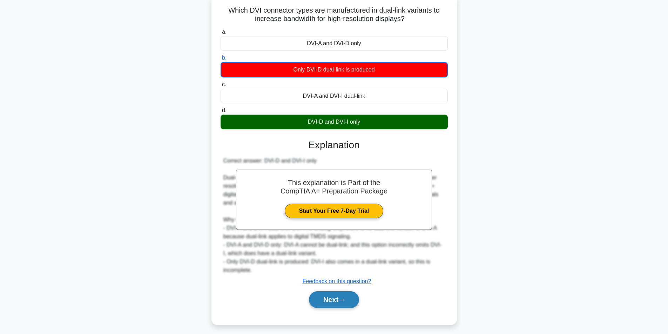
click at [359, 298] on button "Next" at bounding box center [334, 300] width 50 height 17
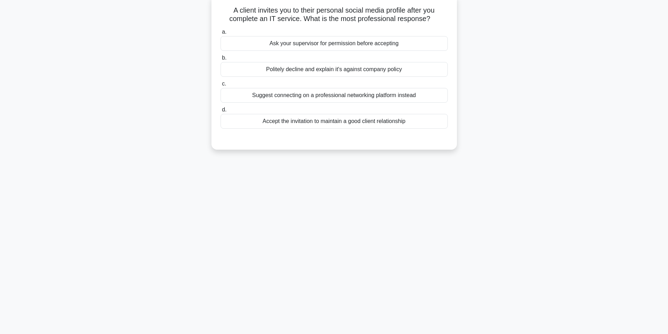
click at [356, 95] on div "Suggest connecting on a professional networking platform instead" at bounding box center [334, 95] width 227 height 15
click at [221, 86] on input "c. Suggest connecting on a professional networking platform instead" at bounding box center [221, 84] width 0 height 5
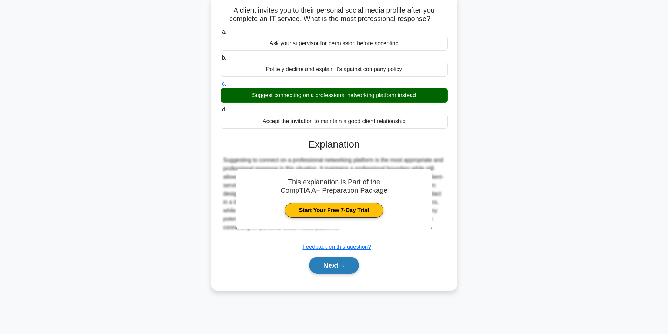
click at [325, 268] on button "Next" at bounding box center [334, 265] width 50 height 17
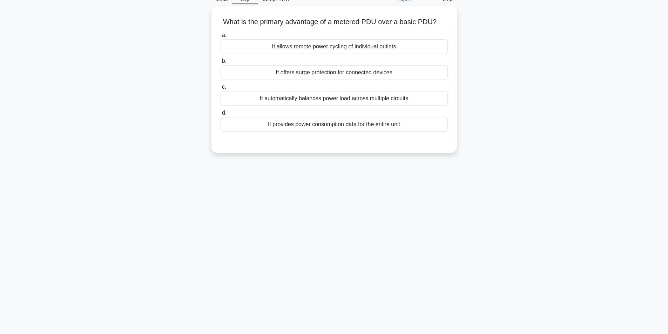
scroll to position [0, 0]
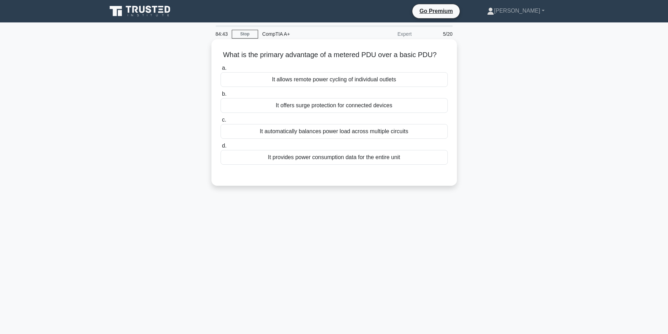
click at [383, 134] on div "It automatically balances power load across multiple circuits" at bounding box center [334, 131] width 227 height 15
click at [221, 122] on input "c. It automatically balances power load across multiple circuits" at bounding box center [221, 120] width 0 height 5
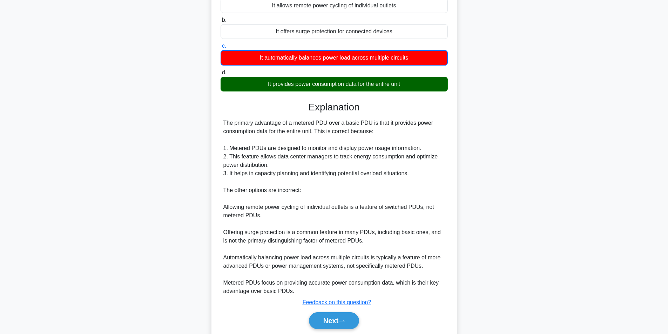
scroll to position [99, 0]
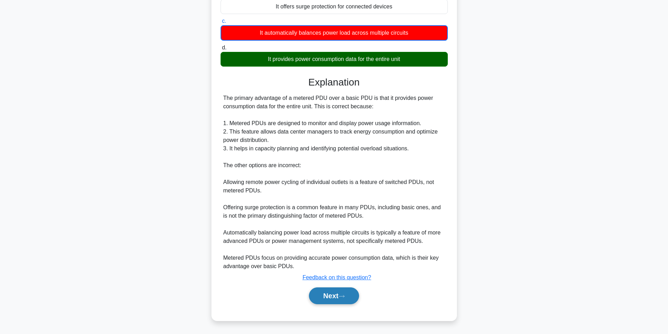
click at [340, 295] on button "Next" at bounding box center [334, 296] width 50 height 17
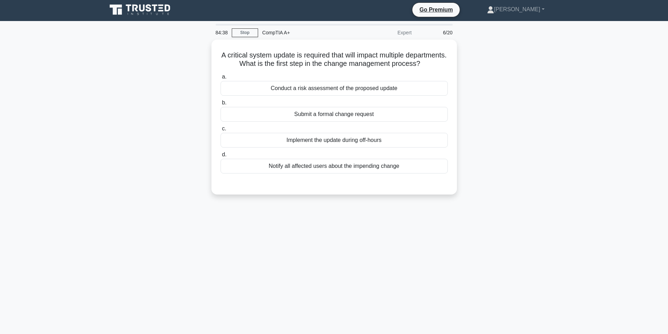
scroll to position [0, 0]
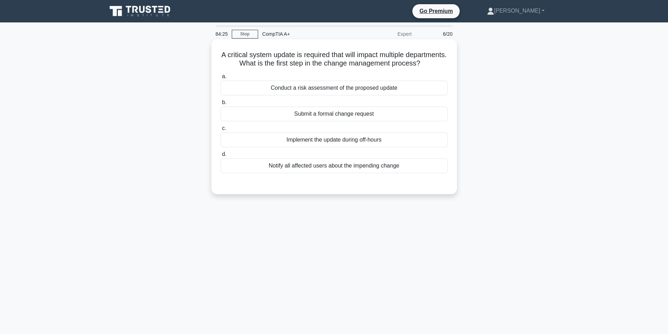
click at [382, 95] on div "Conduct a risk assessment of the proposed update" at bounding box center [334, 88] width 227 height 15
click at [221, 79] on input "a. Conduct a risk assessment of the proposed update" at bounding box center [221, 76] width 0 height 5
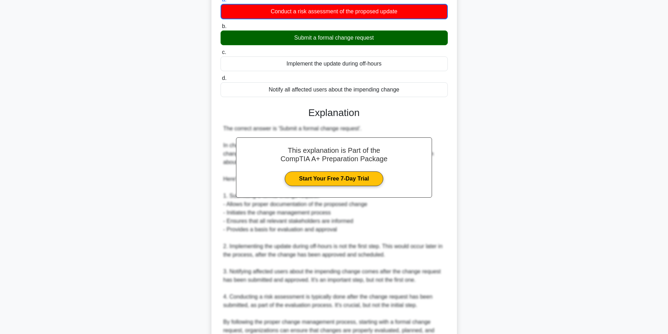
scroll to position [158, 0]
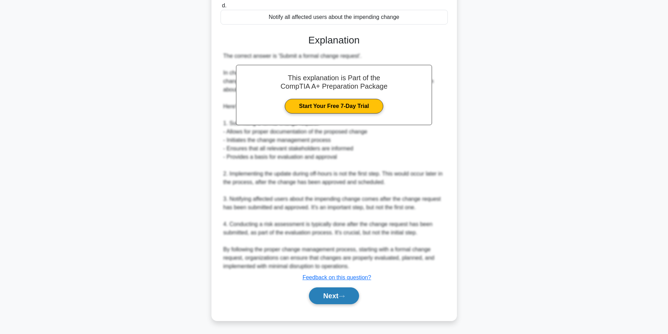
click at [320, 298] on button "Next" at bounding box center [334, 296] width 50 height 17
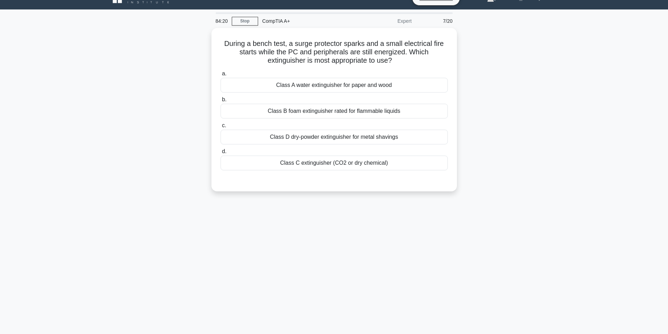
scroll to position [0, 0]
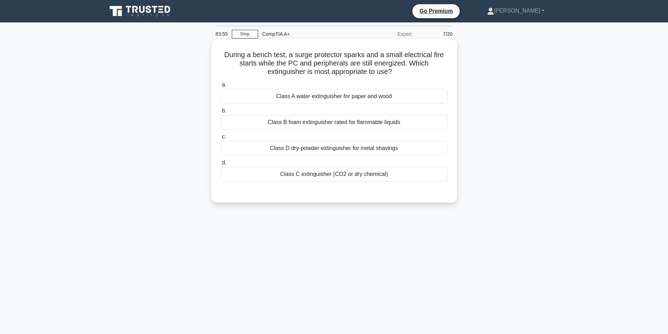
click at [354, 152] on div "Class D dry-powder extinguisher for metal shavings" at bounding box center [334, 148] width 227 height 15
click at [221, 139] on input "c. Class D dry-powder extinguisher for metal shavings" at bounding box center [221, 137] width 0 height 5
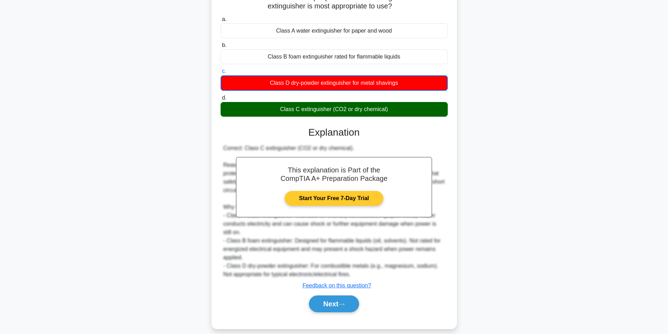
scroll to position [74, 0]
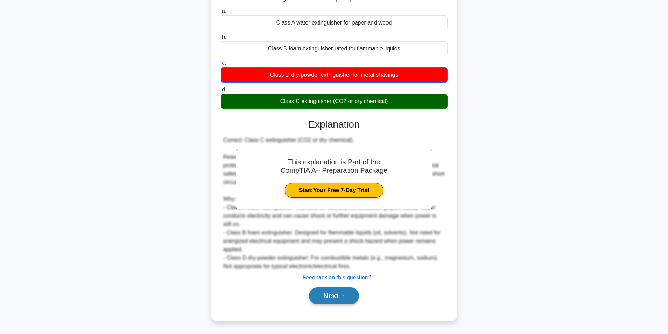
click at [319, 294] on button "Next" at bounding box center [334, 296] width 50 height 17
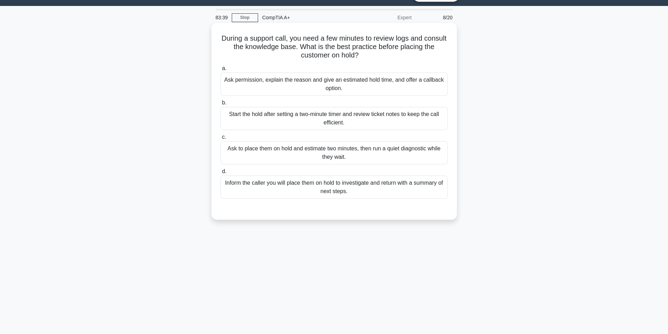
scroll to position [0, 0]
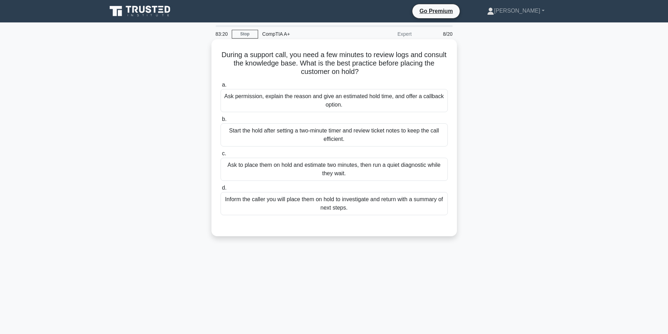
click at [295, 204] on div "Inform the caller you will place them on hold to investigate and return with a …" at bounding box center [334, 203] width 227 height 23
click at [221, 191] on input "d. Inform the caller you will place them on hold to investigate and return with…" at bounding box center [221, 188] width 0 height 5
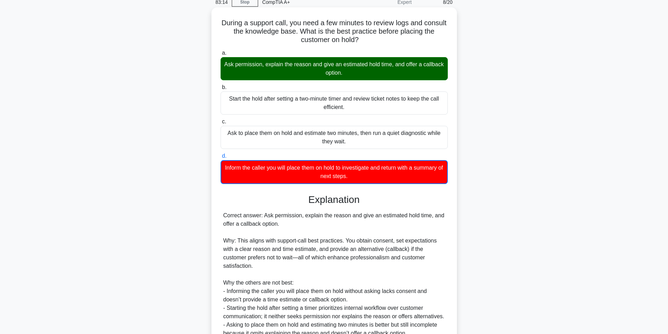
scroll to position [99, 0]
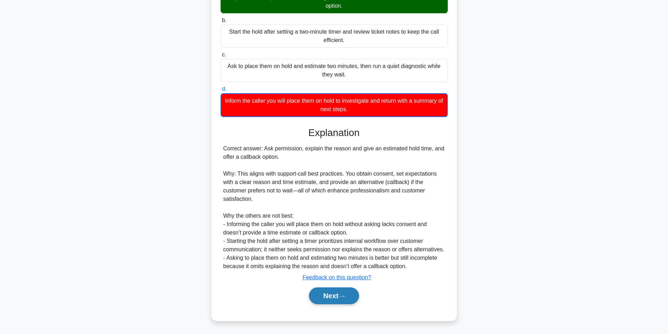
click at [321, 295] on button "Next" at bounding box center [334, 296] width 50 height 17
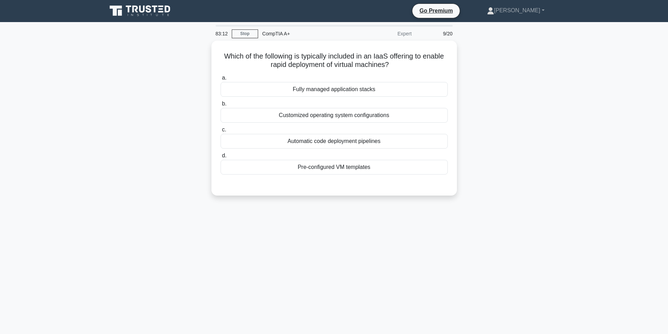
scroll to position [0, 0]
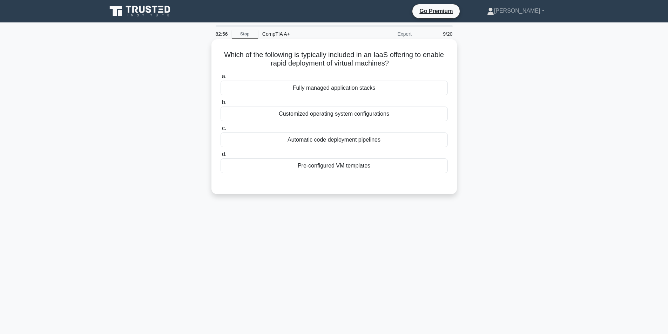
click at [375, 170] on div "Pre-configured VM templates" at bounding box center [334, 166] width 227 height 15
click at [221, 157] on input "d. Pre-configured VM templates" at bounding box center [221, 154] width 0 height 5
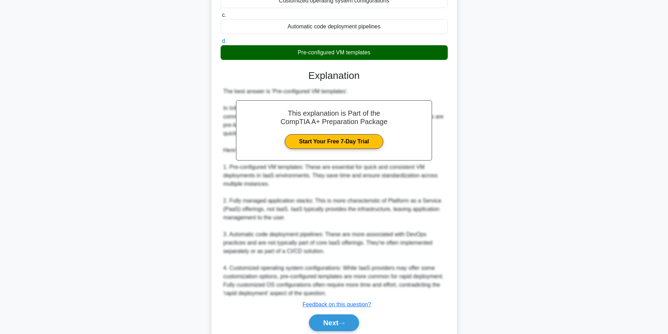
scroll to position [141, 0]
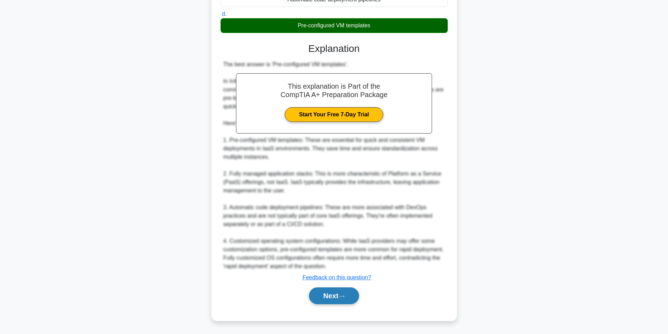
click at [331, 302] on button "Next" at bounding box center [334, 296] width 50 height 17
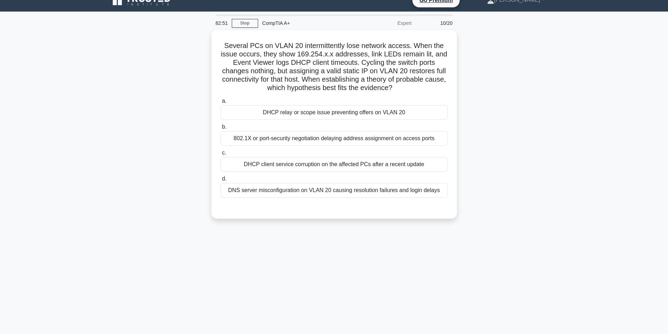
scroll to position [0, 0]
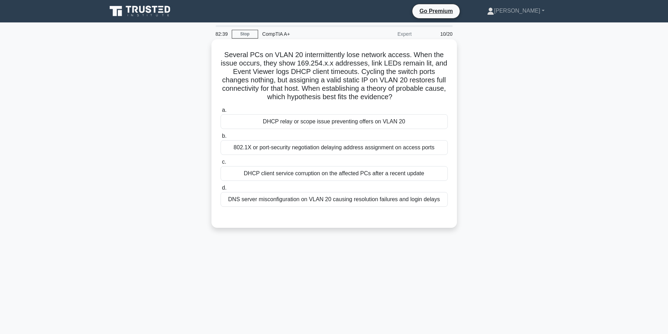
click at [367, 205] on div "DNS server misconfiguration on VLAN 20 causing resolution failures and login de…" at bounding box center [334, 199] width 227 height 15
click at [221, 191] on input "d. DNS server misconfiguration on VLAN 20 causing resolution failures and login…" at bounding box center [221, 188] width 0 height 5
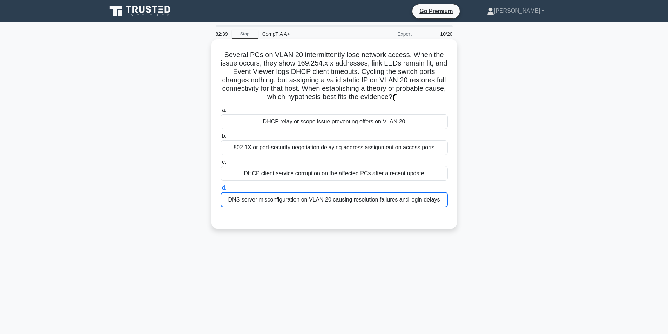
click at [376, 197] on div "DNS server misconfiguration on VLAN 20 causing resolution failures and login de…" at bounding box center [334, 199] width 227 height 15
click at [221, 191] on input "d. DNS server misconfiguration on VLAN 20 causing resolution failures and login…" at bounding box center [221, 188] width 0 height 5
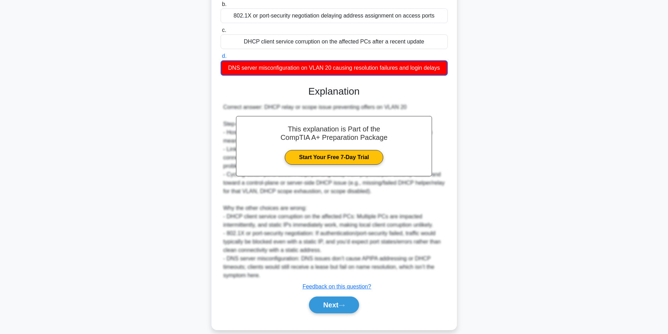
scroll to position [141, 0]
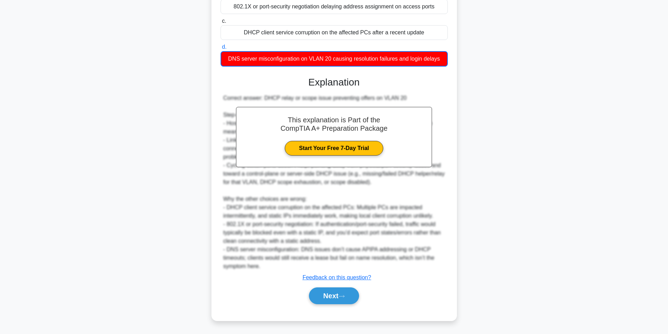
drag, startPoint x: 333, startPoint y: 302, endPoint x: 334, endPoint y: 306, distance: 3.9
click at [334, 306] on div "Next" at bounding box center [334, 296] width 227 height 22
click at [335, 303] on button "Next" at bounding box center [334, 296] width 50 height 17
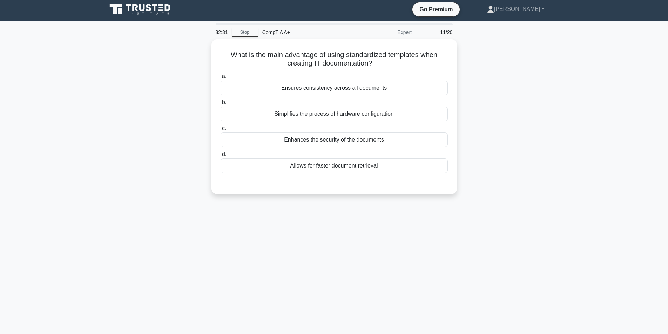
scroll to position [0, 0]
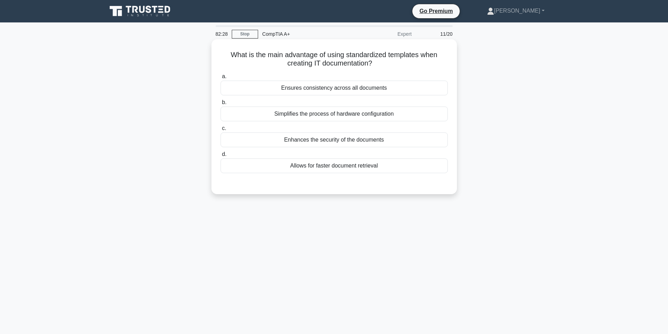
click at [371, 90] on div "Ensures consistency across all documents" at bounding box center [334, 88] width 227 height 15
click at [221, 79] on input "a. Ensures consistency across all documents" at bounding box center [221, 76] width 0 height 5
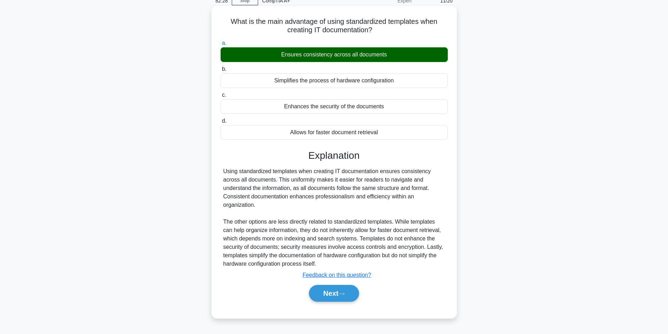
scroll to position [45, 0]
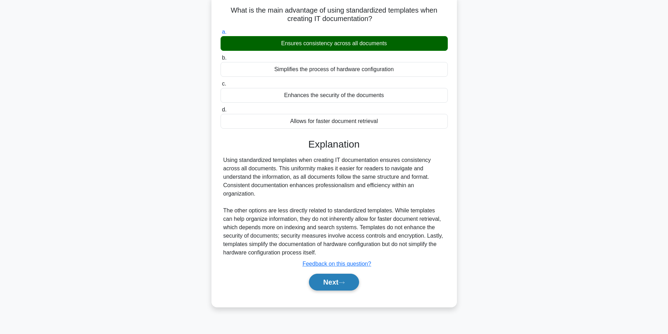
click at [338, 279] on button "Next" at bounding box center [334, 282] width 50 height 17
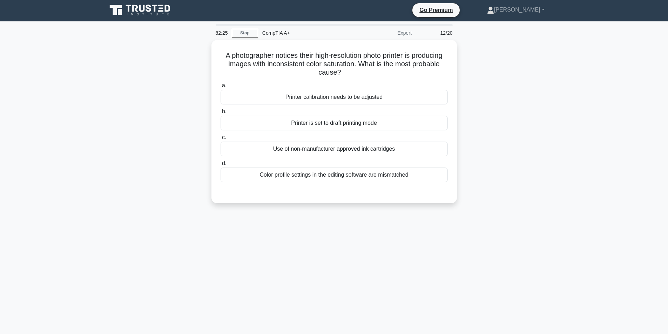
scroll to position [0, 0]
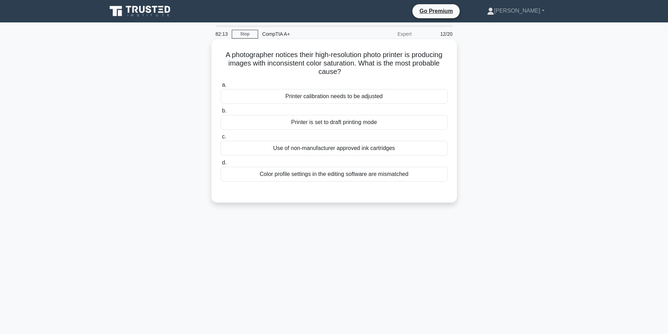
click at [339, 175] on div "Color profile settings in the editing software are mismatched" at bounding box center [334, 174] width 227 height 15
click at [221, 165] on input "d. Color profile settings in the editing software are mismatched" at bounding box center [221, 163] width 0 height 5
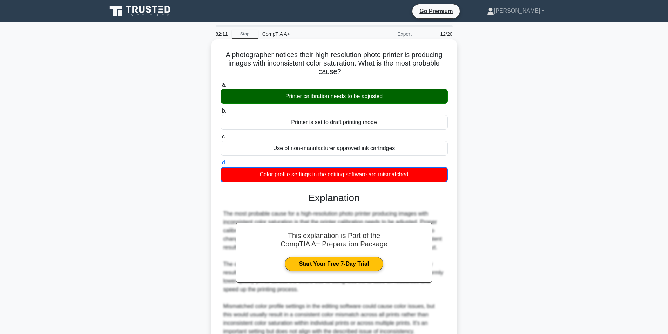
scroll to position [116, 0]
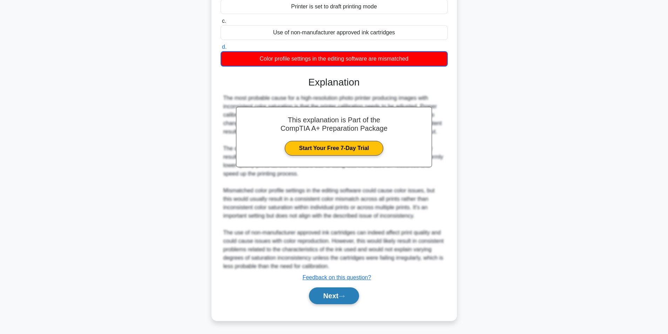
click at [343, 291] on button "Next" at bounding box center [334, 296] width 50 height 17
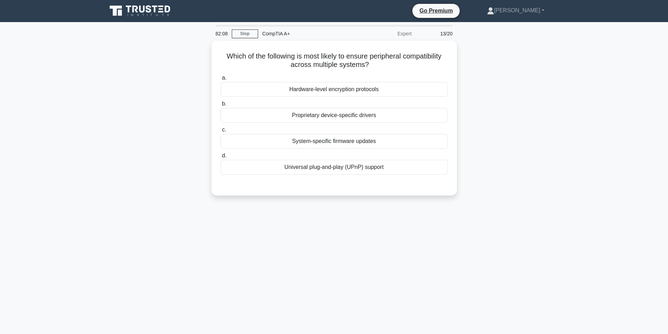
scroll to position [0, 0]
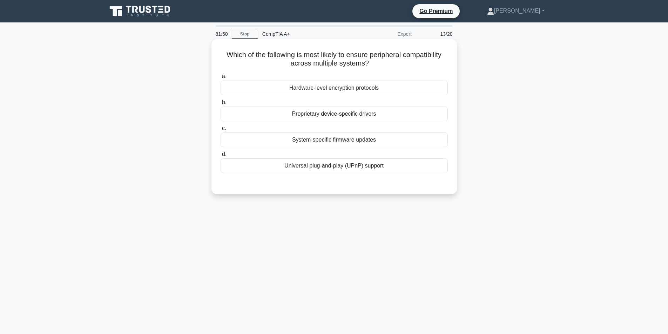
click at [356, 160] on div "Universal plug-and-play (UPnP) support" at bounding box center [334, 166] width 227 height 15
click at [221, 157] on input "d. Universal plug-and-play (UPnP) support" at bounding box center [221, 154] width 0 height 5
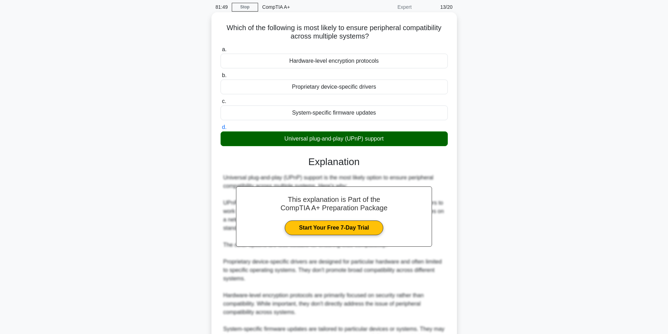
scroll to position [141, 0]
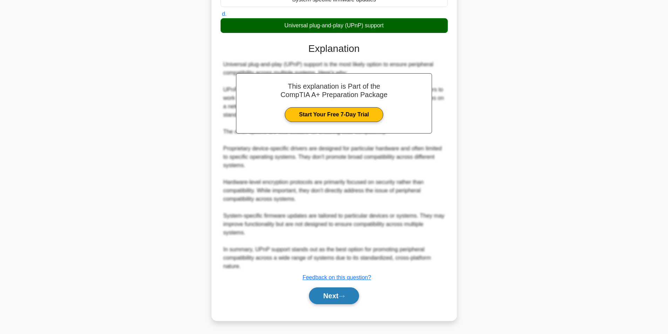
click at [326, 296] on button "Next" at bounding box center [334, 296] width 50 height 17
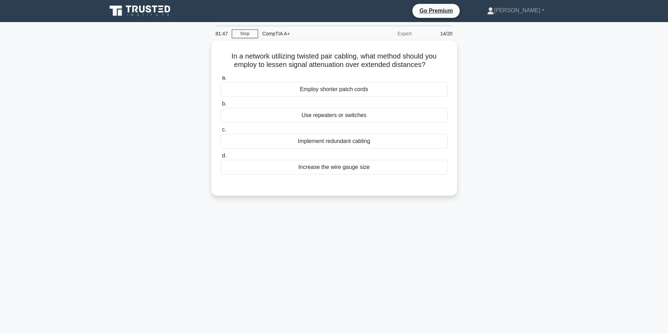
scroll to position [0, 0]
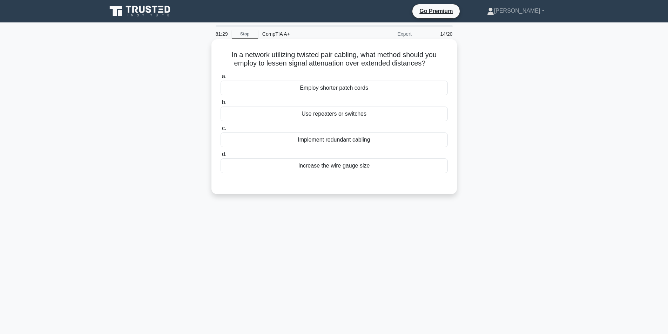
click at [396, 144] on div "Implement redundant cabling" at bounding box center [334, 140] width 227 height 15
click at [221, 131] on input "c. Implement redundant cabling" at bounding box center [221, 128] width 0 height 5
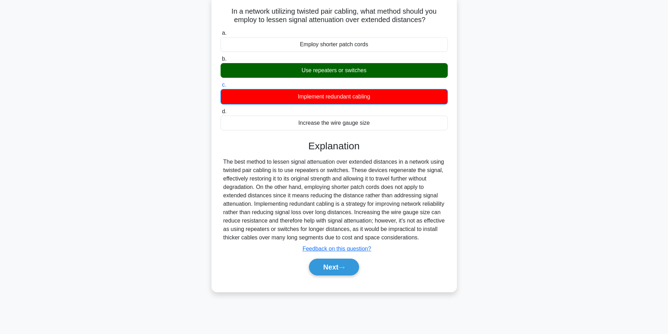
scroll to position [45, 0]
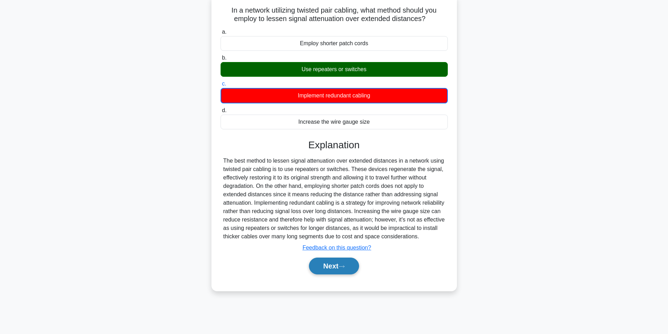
click at [345, 266] on icon at bounding box center [342, 267] width 6 height 4
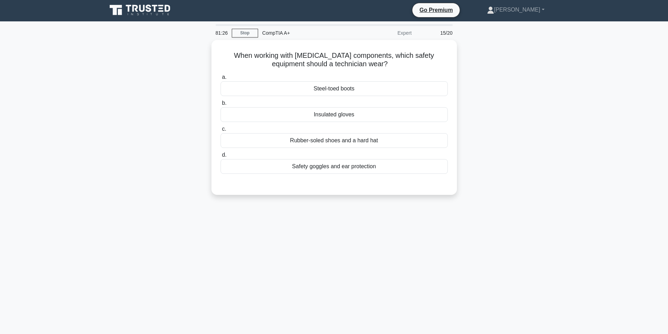
scroll to position [0, 0]
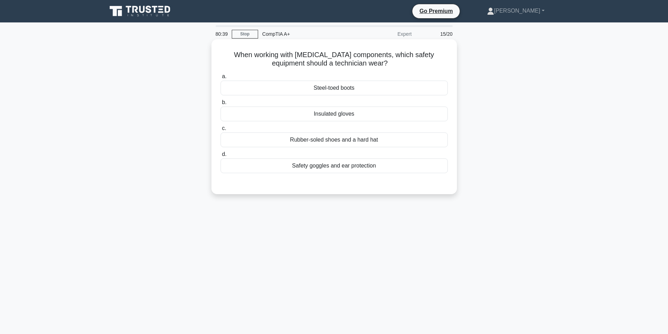
click at [398, 113] on div "Insulated gloves" at bounding box center [334, 114] width 227 height 15
click at [221, 105] on input "b. Insulated gloves" at bounding box center [221, 102] width 0 height 5
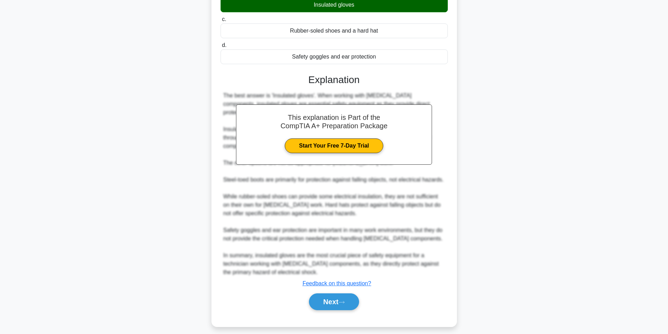
scroll to position [115, 0]
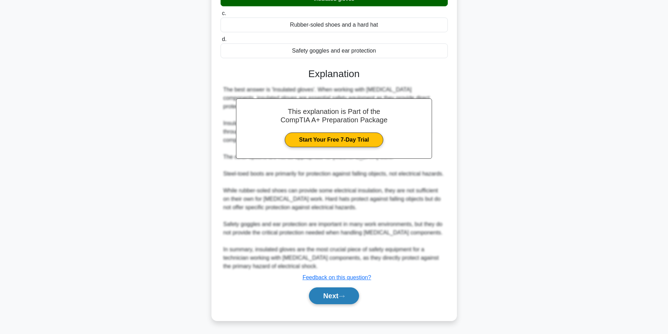
click at [332, 294] on button "Next" at bounding box center [334, 296] width 50 height 17
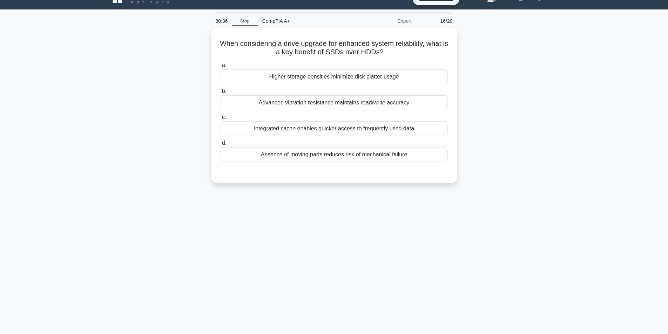
scroll to position [0, 0]
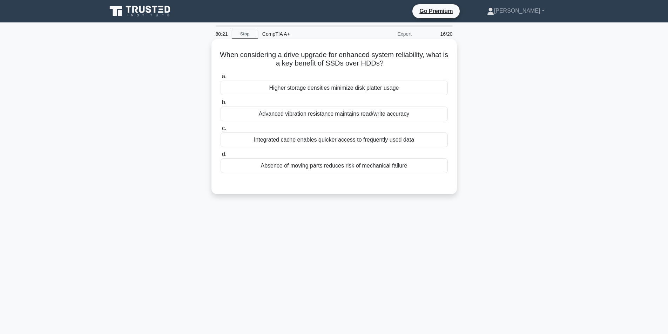
click at [412, 171] on div "Absence of moving parts reduces risk of mechanical failure" at bounding box center [334, 166] width 227 height 15
click at [221, 157] on input "d. Absence of moving parts reduces risk of mechanical failure" at bounding box center [221, 154] width 0 height 5
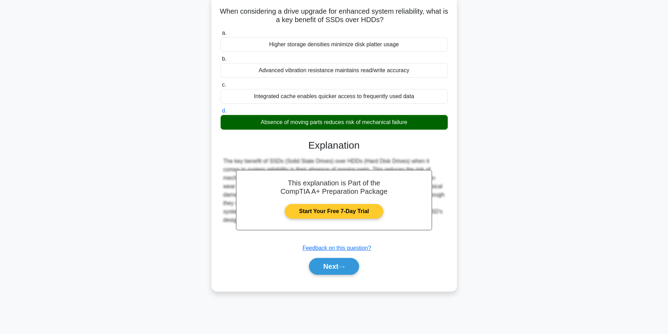
scroll to position [45, 0]
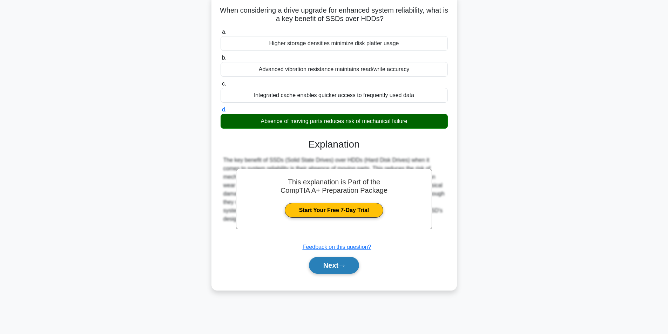
click at [345, 265] on icon at bounding box center [342, 266] width 6 height 4
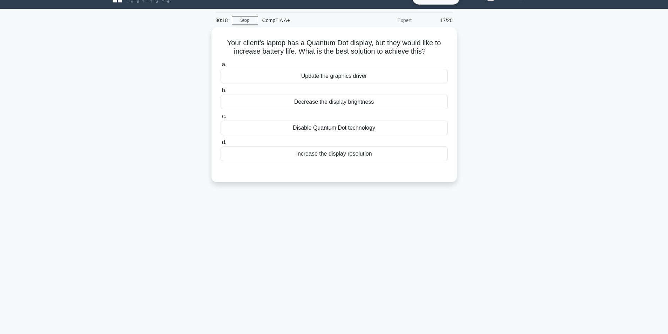
scroll to position [0, 0]
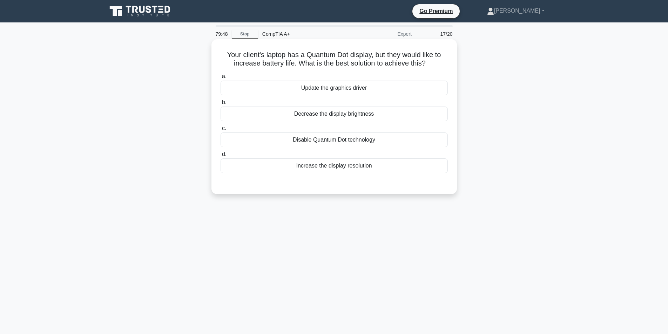
click at [384, 113] on div "Decrease the display brightness" at bounding box center [334, 114] width 227 height 15
click at [221, 105] on input "b. Decrease the display brightness" at bounding box center [221, 102] width 0 height 5
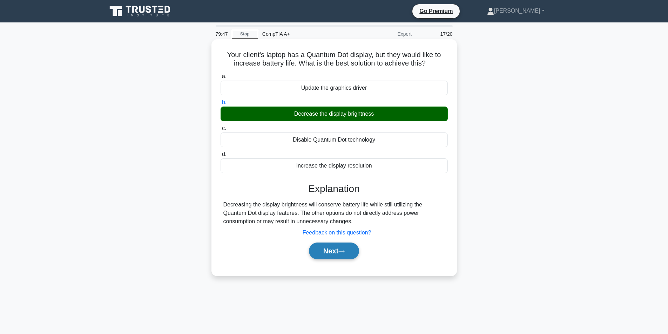
click at [347, 249] on button "Next" at bounding box center [334, 251] width 50 height 17
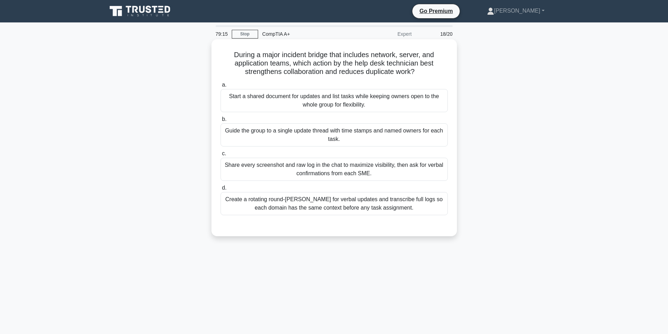
click at [397, 106] on div "Start a shared document for updates and list tasks while keeping owners open to…" at bounding box center [334, 100] width 227 height 23
click at [221, 87] on input "a. Start a shared document for updates and list tasks while keeping owners open…" at bounding box center [221, 85] width 0 height 5
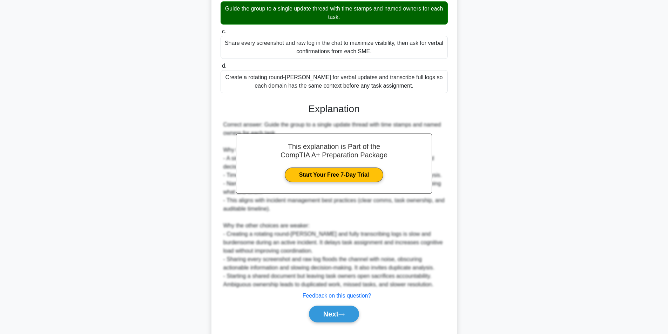
scroll to position [141, 0]
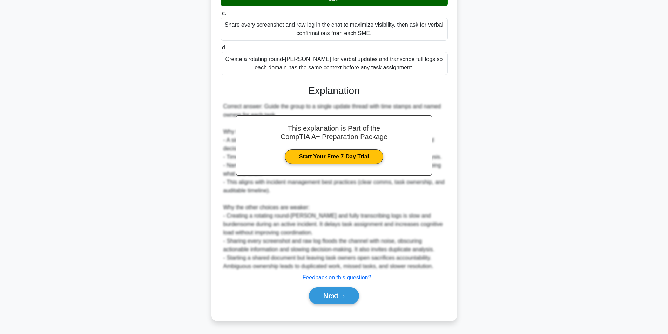
drag, startPoint x: 355, startPoint y: 247, endPoint x: 355, endPoint y: 266, distance: 18.3
drag, startPoint x: 355, startPoint y: 266, endPoint x: 338, endPoint y: 292, distance: 32.1
click at [338, 292] on button "Next" at bounding box center [334, 296] width 50 height 17
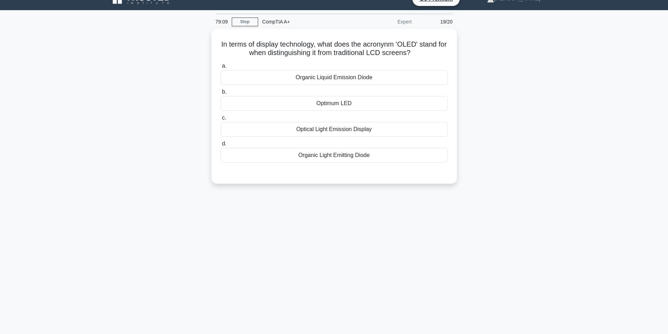
scroll to position [0, 0]
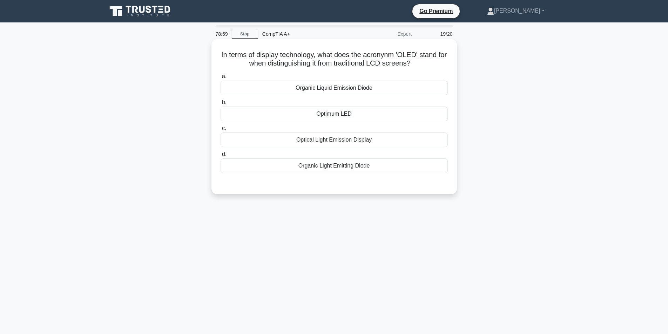
click at [401, 142] on div "Optical Light Emission Display" at bounding box center [334, 140] width 227 height 15
click at [221, 131] on input "c. Optical Light Emission Display" at bounding box center [221, 128] width 0 height 5
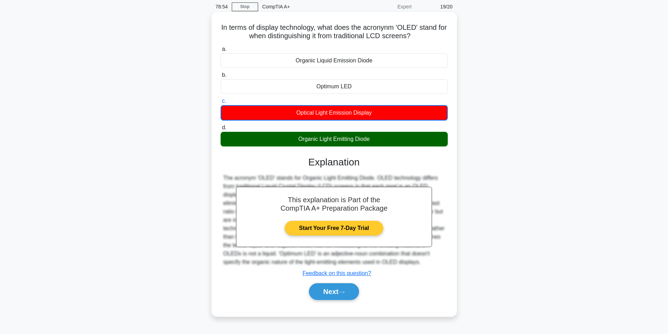
scroll to position [45, 0]
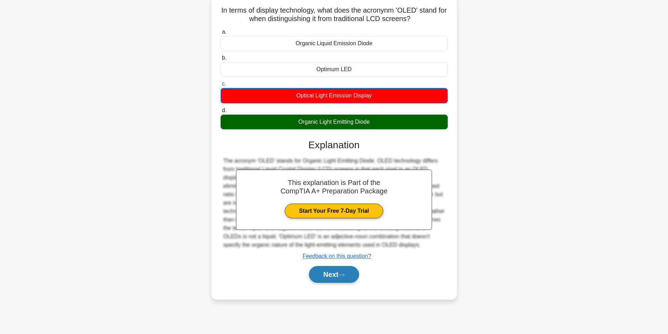
click at [334, 275] on button "Next" at bounding box center [334, 274] width 50 height 17
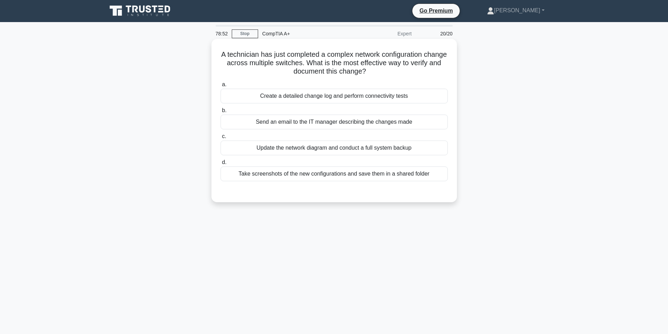
scroll to position [0, 0]
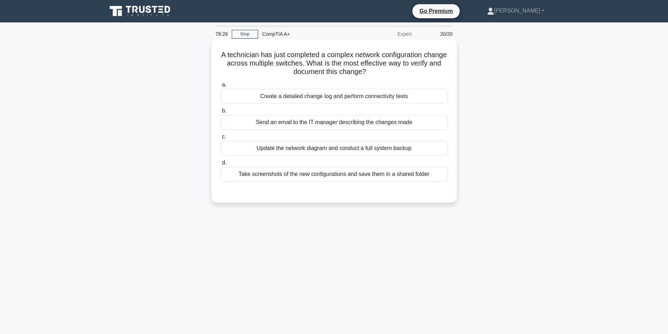
click at [391, 101] on div "Create a detailed change log and perform connectivity tests" at bounding box center [334, 96] width 227 height 15
click at [221, 87] on input "a. Create a detailed change log and perform connectivity tests" at bounding box center [221, 85] width 0 height 5
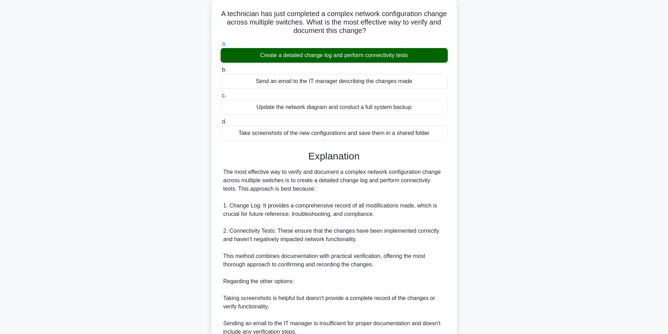
scroll to position [141, 0]
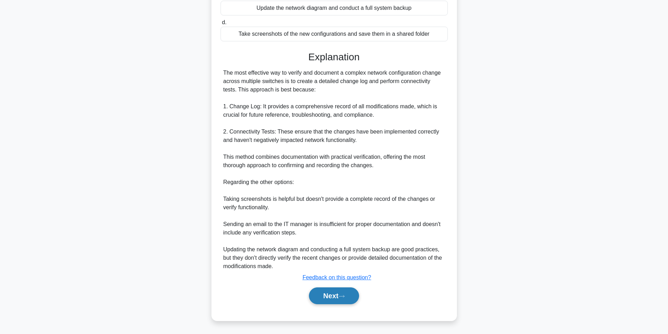
click at [335, 293] on button "Next" at bounding box center [334, 296] width 50 height 17
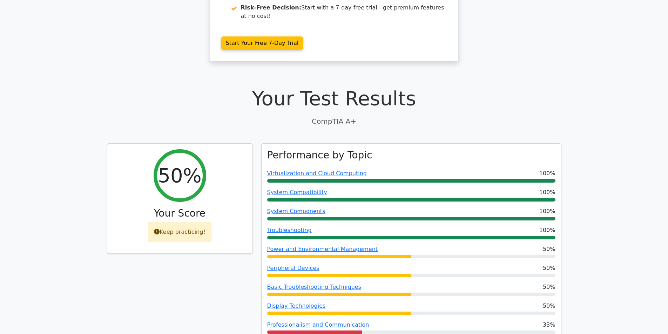
scroll to position [175, 0]
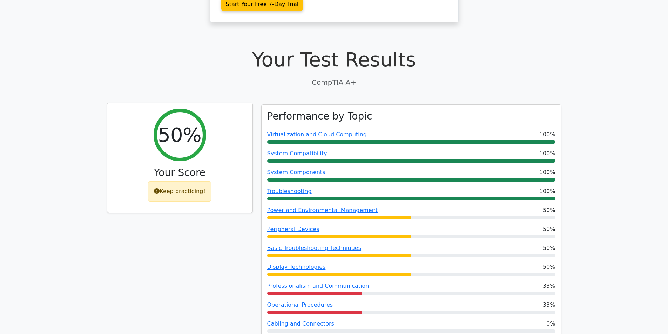
click at [184, 181] on div "Keep practicing!" at bounding box center [180, 191] width 64 height 20
click at [214, 139] on div "50% Your Score Keep practicing!" at bounding box center [179, 158] width 145 height 110
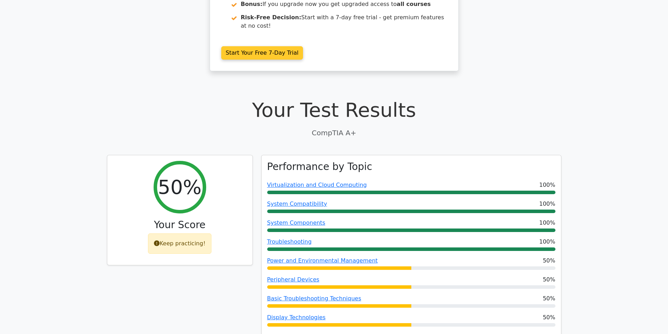
scroll to position [0, 0]
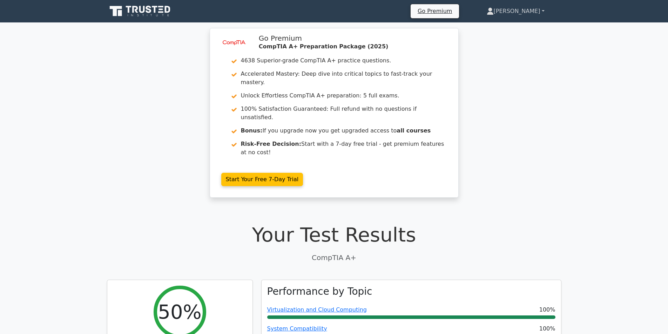
click at [528, 13] on link "[PERSON_NAME]" at bounding box center [516, 11] width 92 height 14
click at [150, 8] on icon at bounding box center [140, 11] width 67 height 13
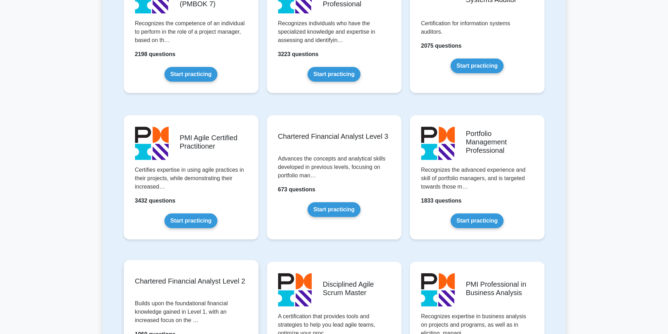
scroll to position [877, 0]
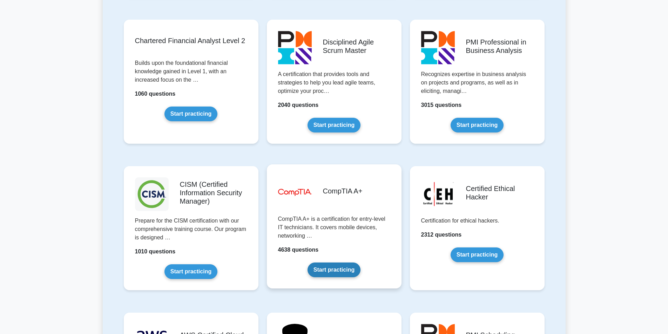
click at [316, 263] on link "Start practicing" at bounding box center [334, 270] width 53 height 15
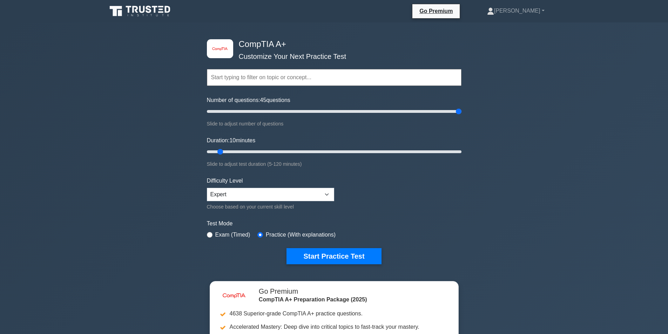
drag, startPoint x: 216, startPoint y: 111, endPoint x: 664, endPoint y: 120, distance: 448.5
type input "200"
click at [462, 116] on input "Number of questions: 45 questions" at bounding box center [334, 111] width 255 height 8
click at [289, 200] on select "Beginner Intermediate Expert" at bounding box center [270, 194] width 127 height 13
select select "intermediate"
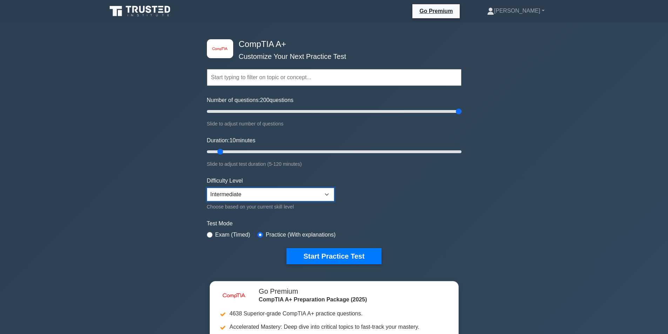
click at [207, 188] on select "Beginner Intermediate Expert" at bounding box center [270, 194] width 127 height 13
click at [340, 253] on button "Start Practice Test" at bounding box center [334, 256] width 95 height 16
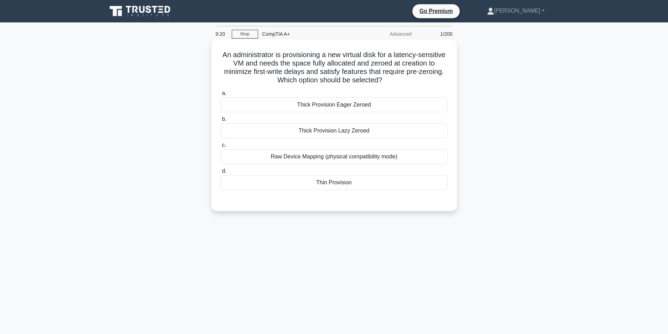
click at [344, 161] on div "Raw Device Mapping (physical compatibility mode)" at bounding box center [334, 156] width 227 height 15
click at [372, 159] on div "Raw Device Mapping (physical compatibility mode)" at bounding box center [334, 156] width 227 height 15
click at [221, 148] on input "c. Raw Device Mapping (physical compatibility mode)" at bounding box center [221, 145] width 0 height 5
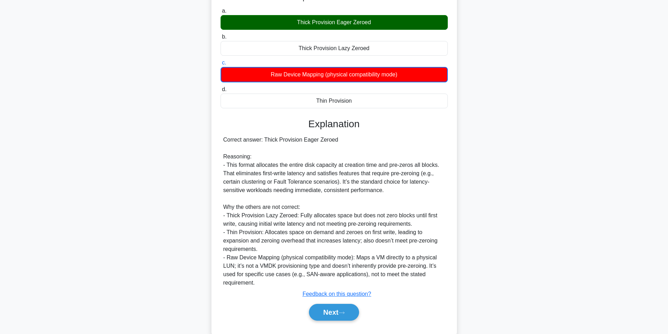
scroll to position [99, 0]
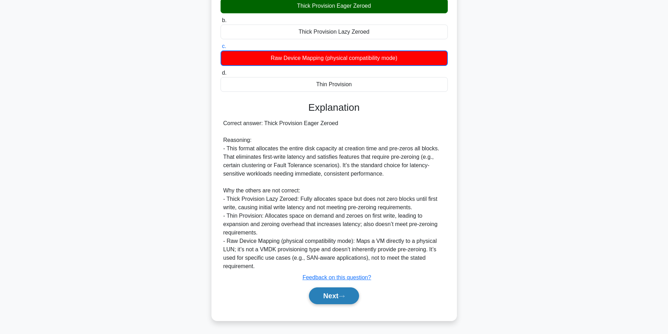
click at [348, 300] on button "Next" at bounding box center [334, 296] width 50 height 17
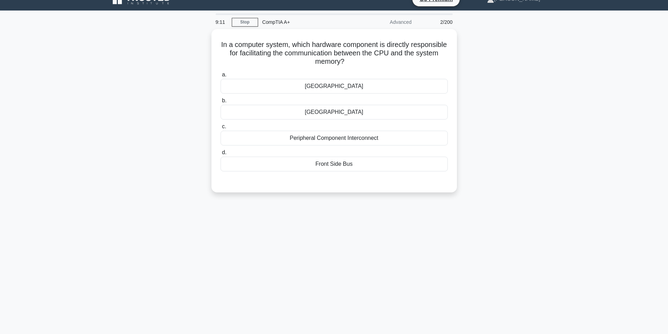
scroll to position [0, 0]
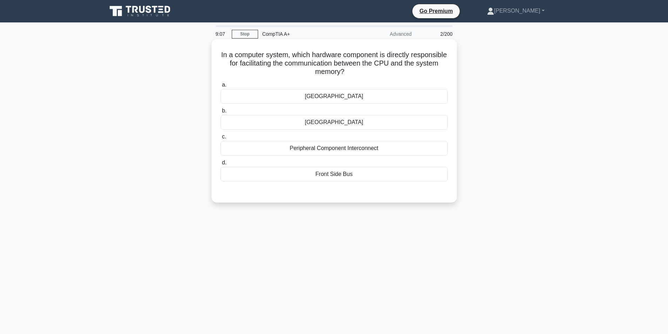
click at [349, 177] on div "Front Side Bus" at bounding box center [334, 174] width 227 height 15
click at [221, 165] on input "d. Front Side Bus" at bounding box center [221, 163] width 0 height 5
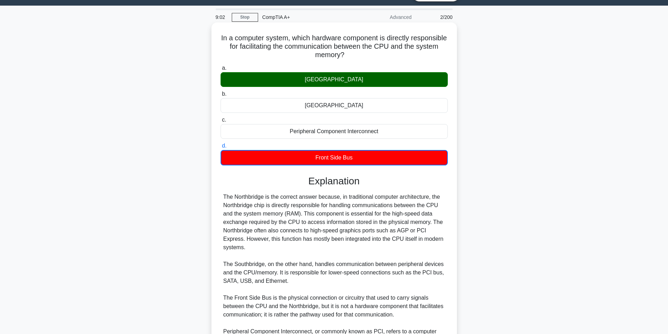
scroll to position [99, 0]
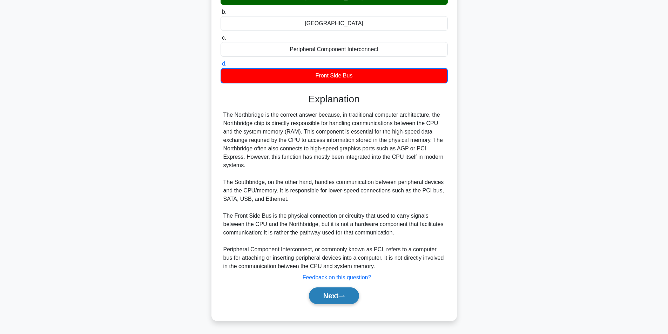
click at [324, 298] on button "Next" at bounding box center [334, 296] width 50 height 17
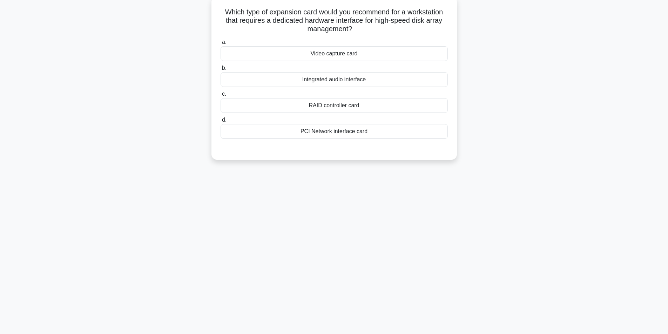
scroll to position [0, 0]
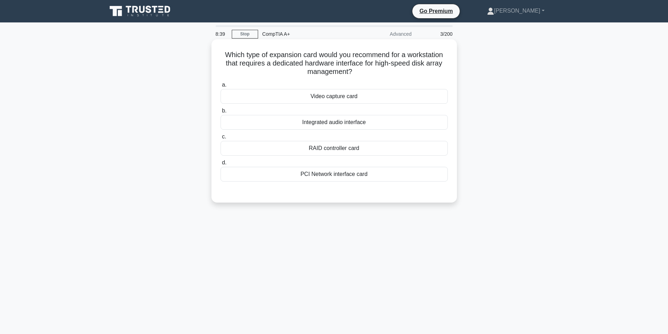
click at [358, 151] on div "RAID controller card" at bounding box center [334, 148] width 227 height 15
click at [221, 139] on input "c. RAID controller card" at bounding box center [221, 137] width 0 height 5
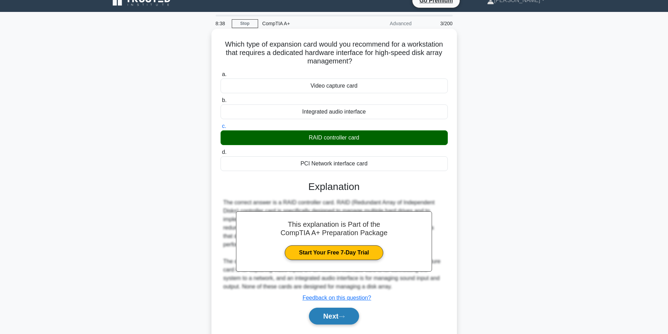
scroll to position [45, 0]
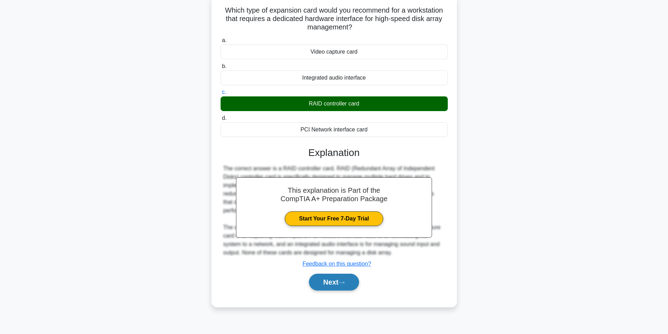
click at [341, 288] on button "Next" at bounding box center [334, 282] width 50 height 17
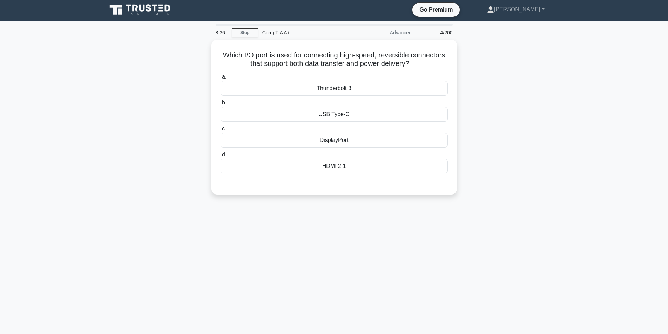
scroll to position [0, 0]
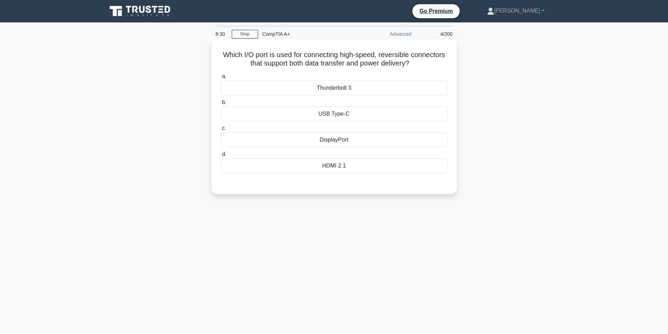
click at [351, 90] on div "Thunderbolt 3" at bounding box center [334, 88] width 227 height 15
click at [221, 79] on input "a. Thunderbolt 3" at bounding box center [221, 76] width 0 height 5
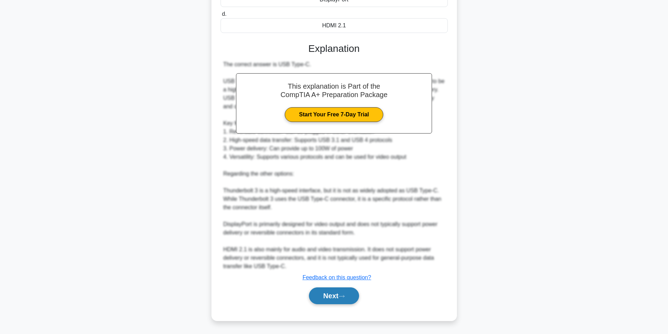
click at [329, 302] on button "Next" at bounding box center [334, 296] width 50 height 17
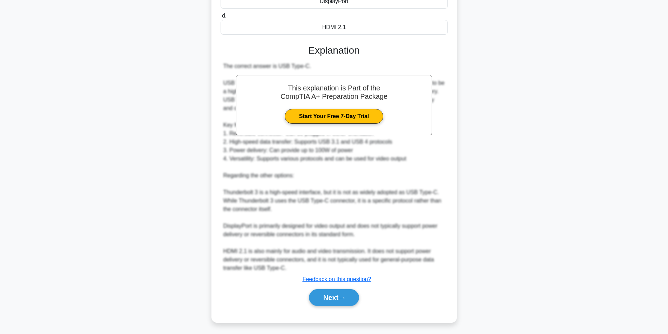
scroll to position [45, 0]
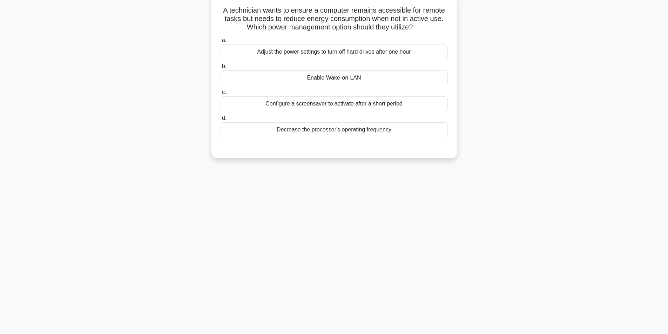
click at [315, 106] on div "Configure a screensaver to activate after a short period" at bounding box center [334, 103] width 227 height 15
click at [221, 95] on input "c. Configure a screensaver to activate after a short period" at bounding box center [221, 92] width 0 height 5
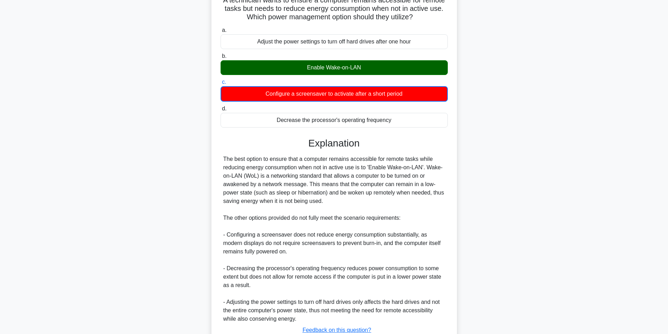
scroll to position [108, 0]
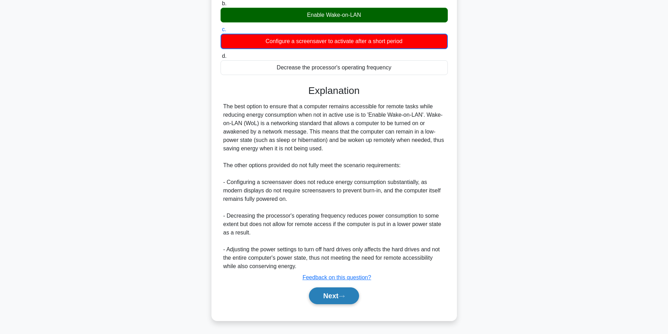
click at [325, 300] on button "Next" at bounding box center [334, 296] width 50 height 17
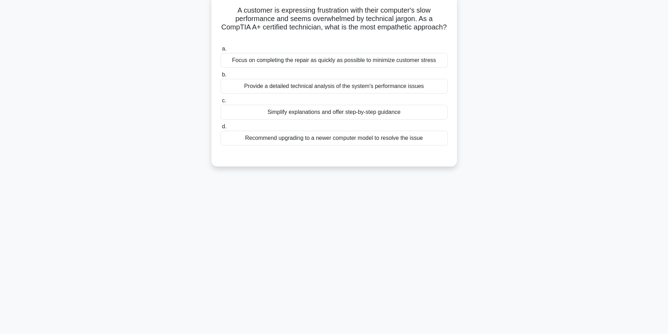
click at [408, 116] on div "Simplify explanations and offer step-by-step guidance" at bounding box center [334, 112] width 227 height 15
click at [221, 103] on input "c. Simplify explanations and offer step-by-step guidance" at bounding box center [221, 101] width 0 height 5
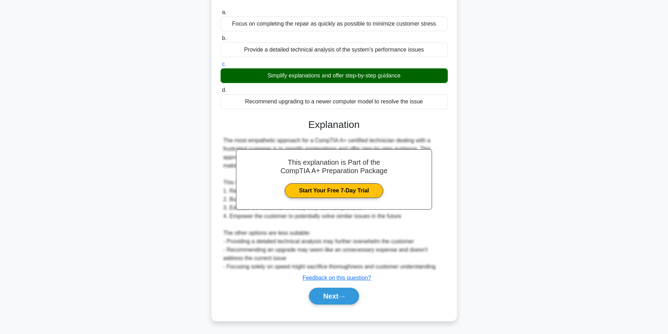
scroll to position [82, 0]
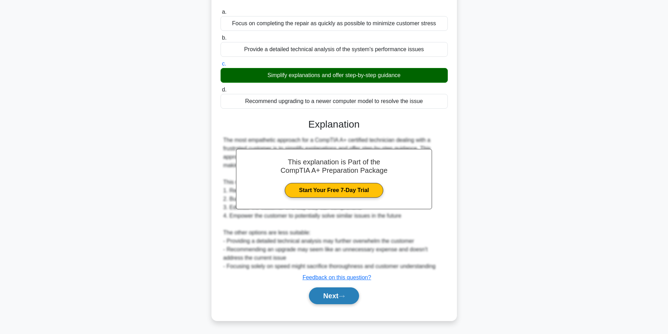
click at [340, 293] on button "Next" at bounding box center [334, 296] width 50 height 17
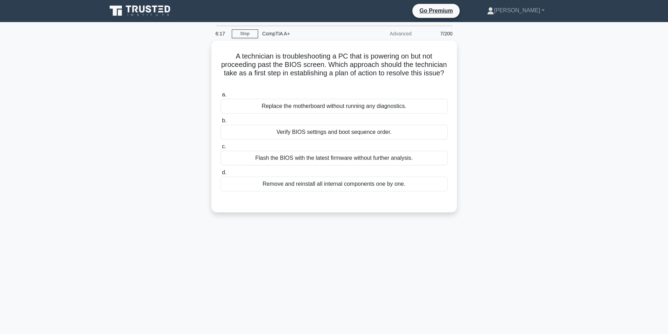
scroll to position [0, 0]
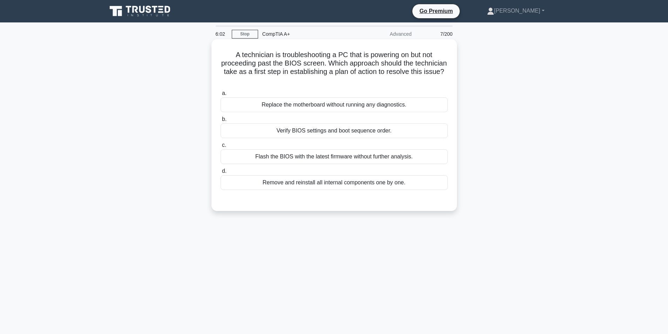
click at [391, 132] on div "Verify BIOS settings and boot sequence order." at bounding box center [334, 131] width 227 height 15
click at [221, 122] on input "b. Verify BIOS settings and boot sequence order." at bounding box center [221, 119] width 0 height 5
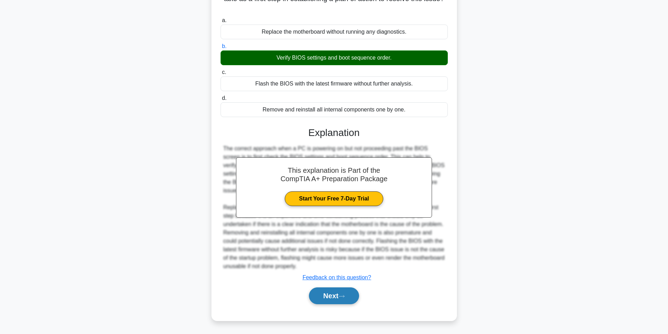
click at [344, 296] on icon at bounding box center [342, 297] width 6 height 4
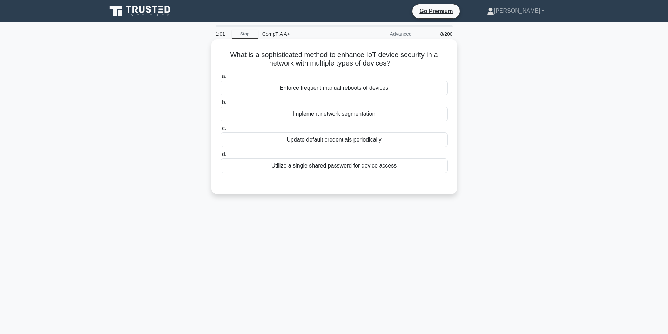
click at [396, 145] on div "Update default credentials periodically" at bounding box center [334, 140] width 227 height 15
click at [221, 131] on input "c. Update default credentials periodically" at bounding box center [221, 128] width 0 height 5
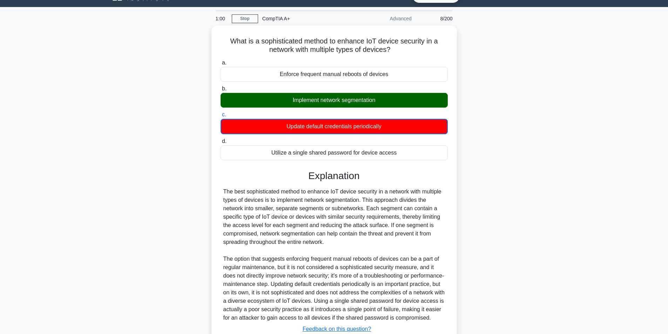
scroll to position [74, 0]
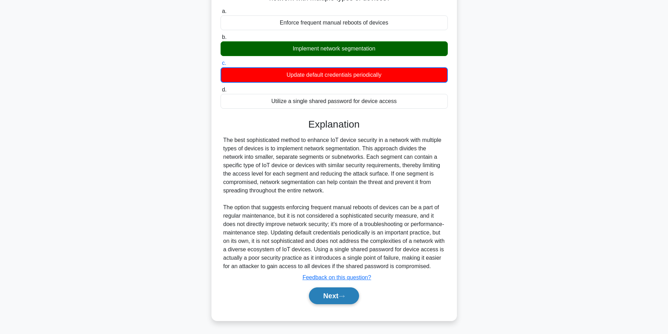
click at [324, 301] on button "Next" at bounding box center [334, 296] width 50 height 17
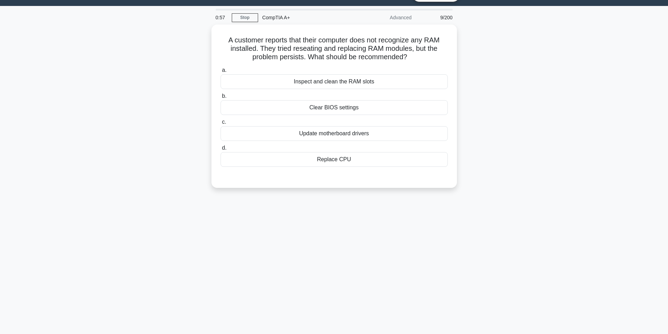
scroll to position [0, 0]
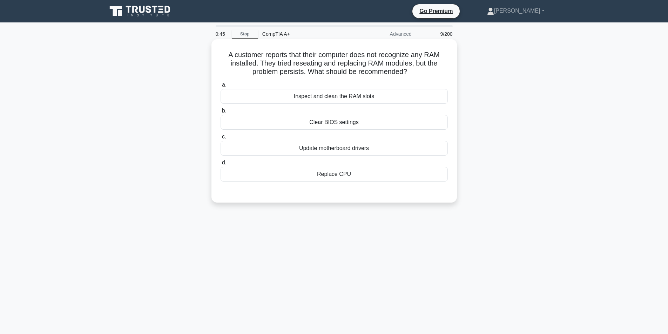
click at [355, 122] on div "Clear BIOS settings" at bounding box center [334, 122] width 227 height 15
click at [221, 113] on input "b. Clear BIOS settings" at bounding box center [221, 111] width 0 height 5
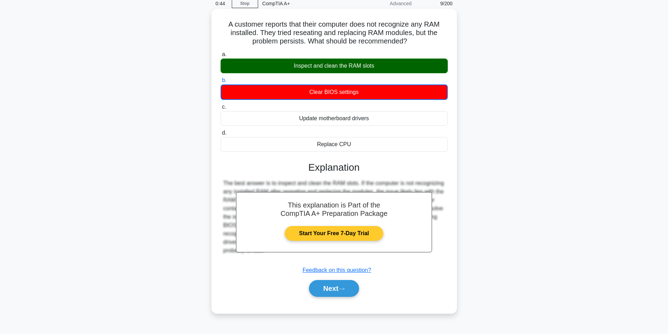
scroll to position [45, 0]
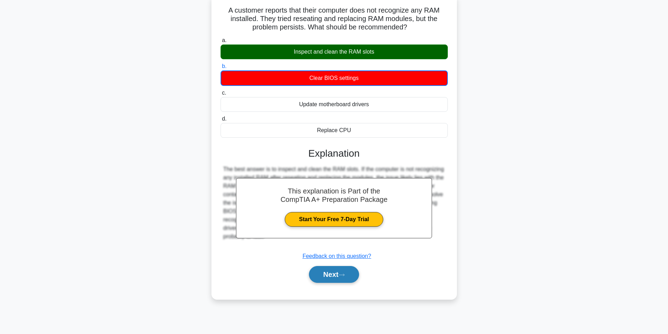
click at [335, 276] on button "Next" at bounding box center [334, 274] width 50 height 17
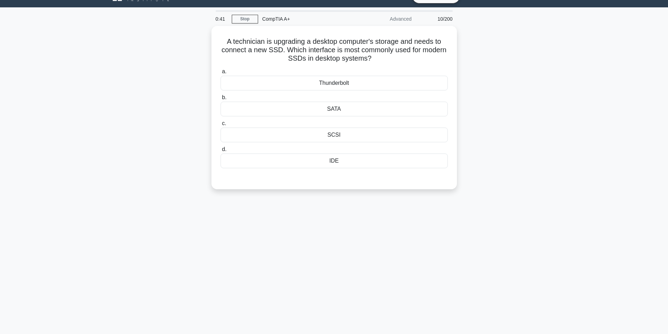
scroll to position [0, 0]
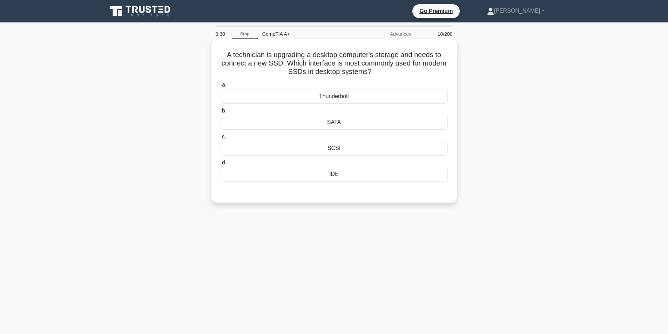
click at [380, 114] on label "b. SATA" at bounding box center [334, 118] width 227 height 23
click at [221, 113] on input "b. SATA" at bounding box center [221, 111] width 0 height 5
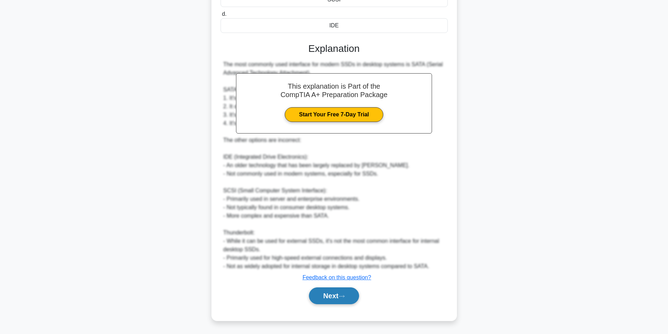
click at [341, 294] on button "Next" at bounding box center [334, 296] width 50 height 17
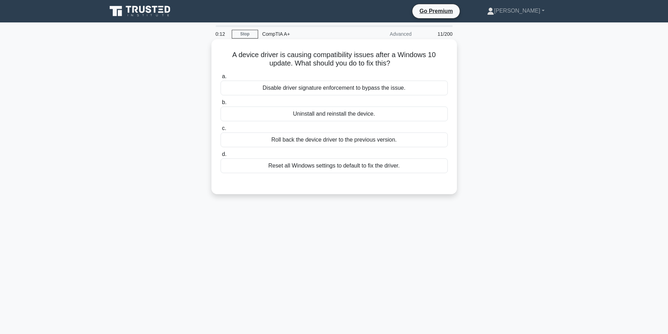
click at [397, 115] on div "Uninstall and reinstall the device." at bounding box center [334, 114] width 227 height 15
click at [221, 105] on input "b. Uninstall and reinstall the device." at bounding box center [221, 102] width 0 height 5
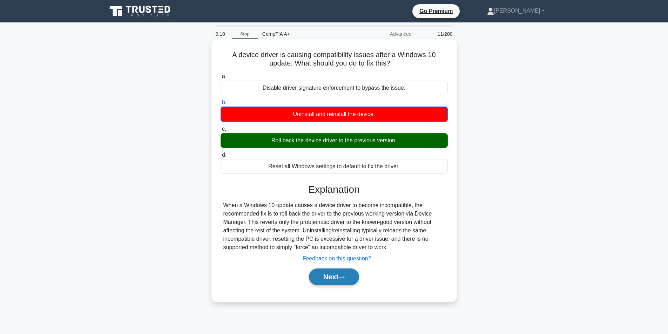
click at [334, 274] on button "Next" at bounding box center [334, 277] width 50 height 17
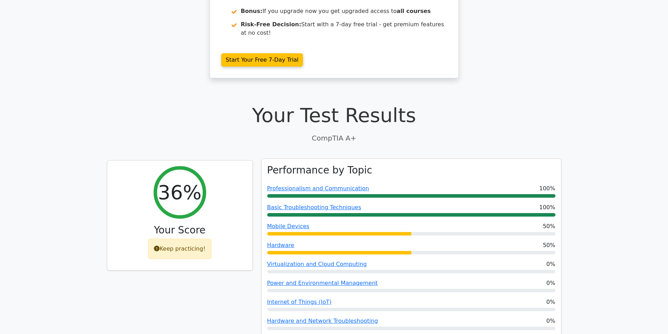
scroll to position [175, 0]
